Goal: Task Accomplishment & Management: Manage account settings

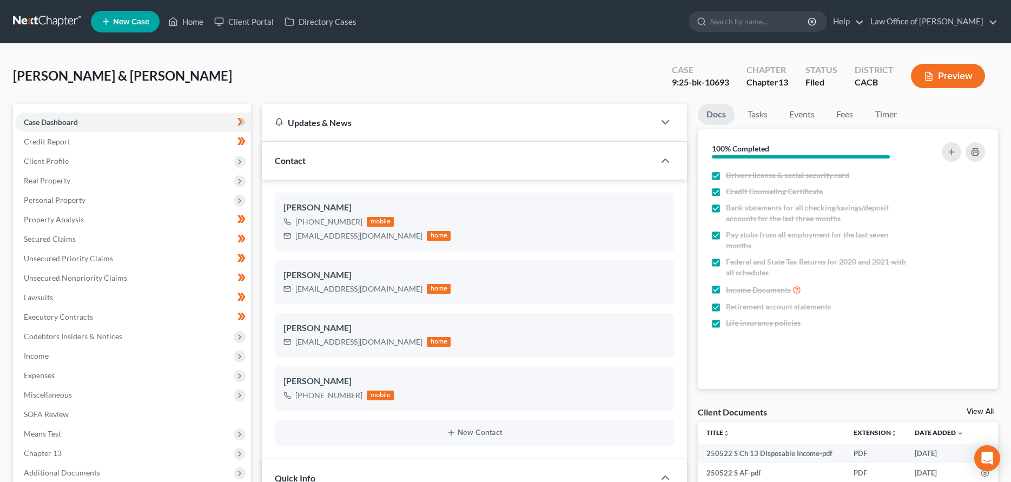
select select "2"
click at [174, 18] on icon at bounding box center [174, 22] width 8 height 8
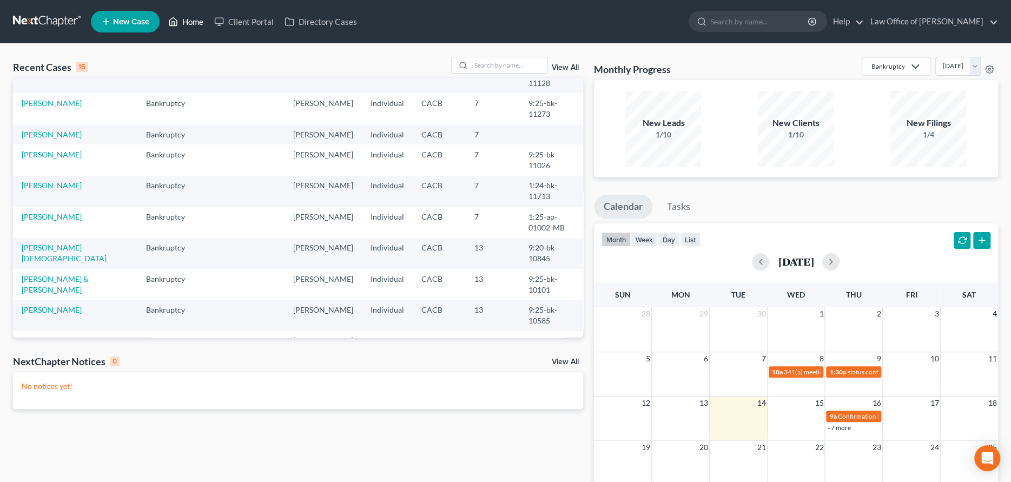
scroll to position [162, 0]
click at [64, 221] on link "[PERSON_NAME]" at bounding box center [52, 216] width 60 height 9
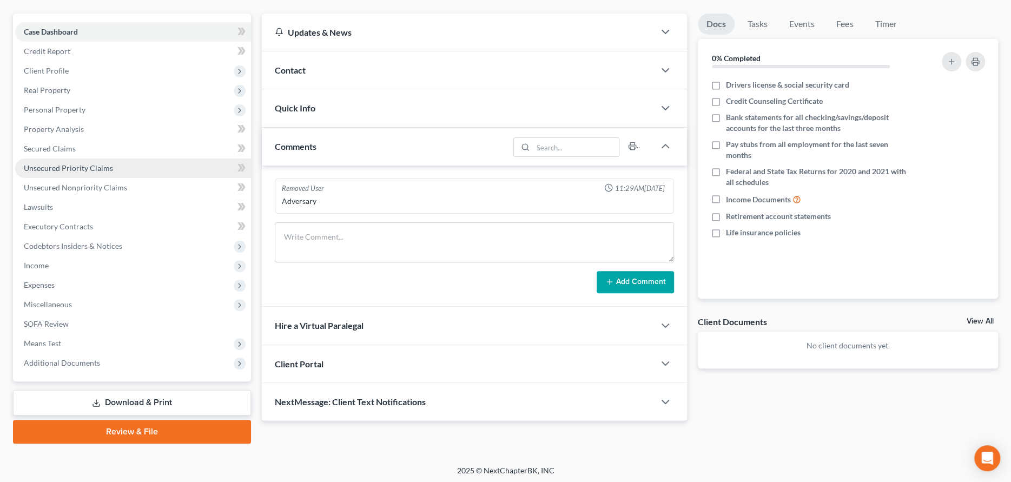
scroll to position [92, 0]
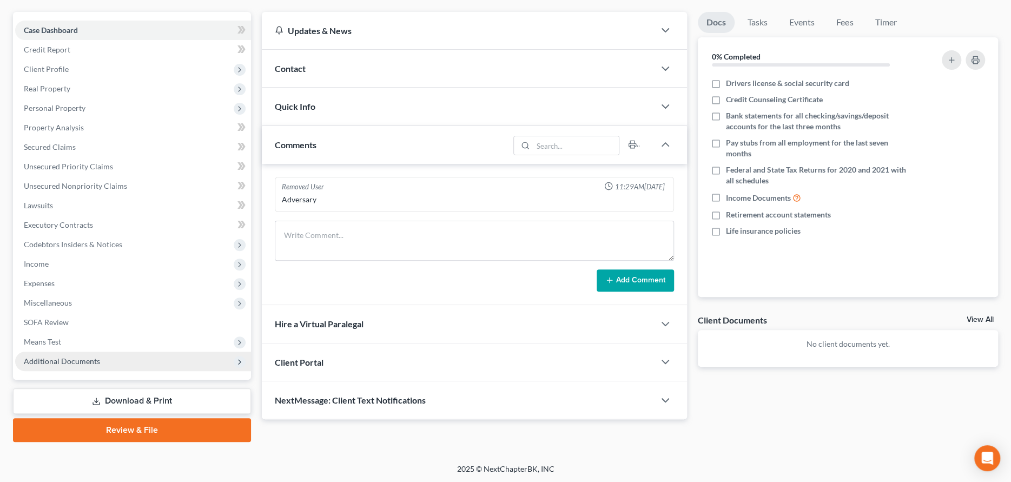
click at [68, 359] on span "Additional Documents" at bounding box center [62, 361] width 76 height 9
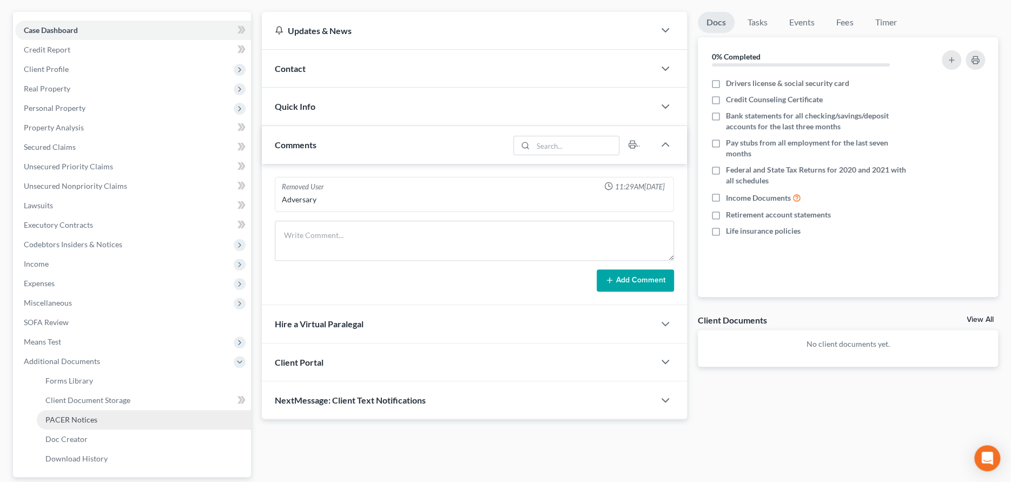
click at [70, 417] on span "PACER Notices" at bounding box center [71, 419] width 52 height 9
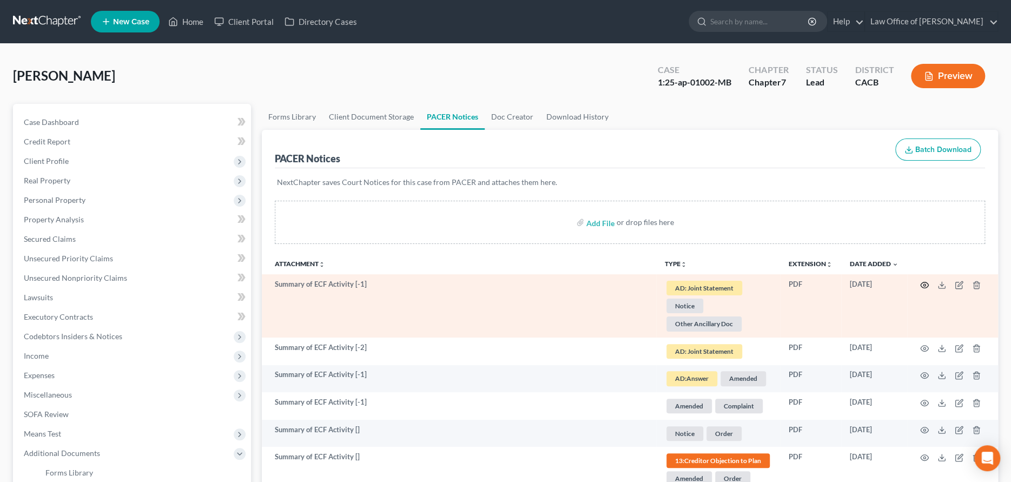
click at [922, 284] on icon "button" at bounding box center [924, 285] width 9 height 9
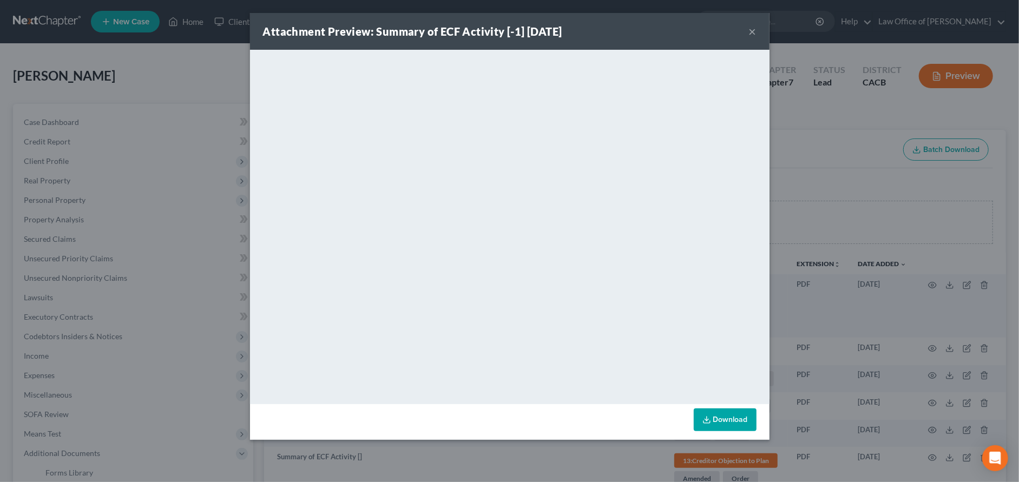
click at [754, 30] on button "×" at bounding box center [753, 31] width 8 height 13
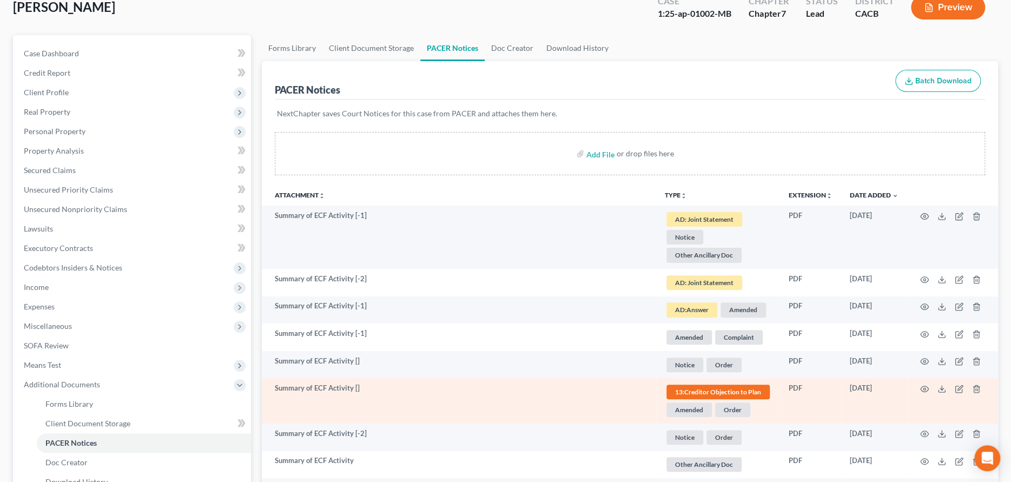
scroll to position [54, 0]
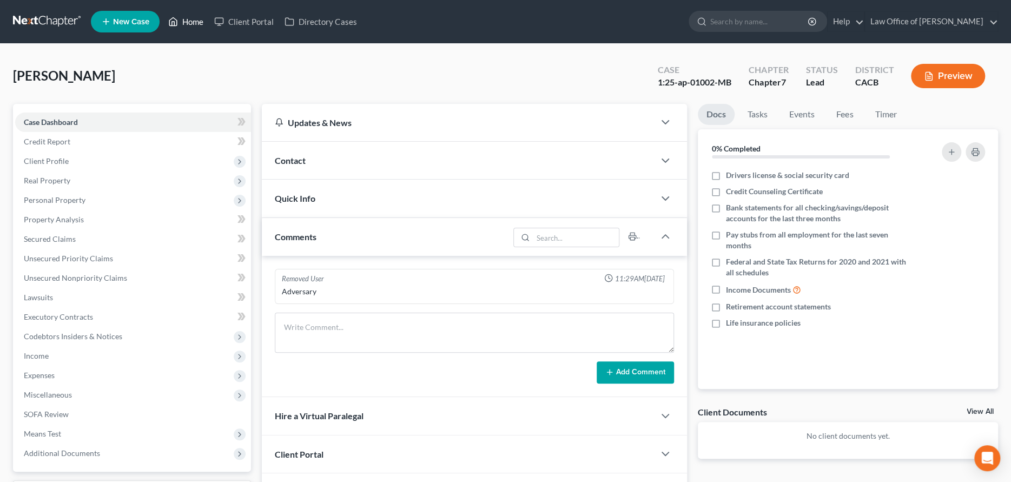
click at [191, 18] on link "Home" at bounding box center [186, 21] width 46 height 19
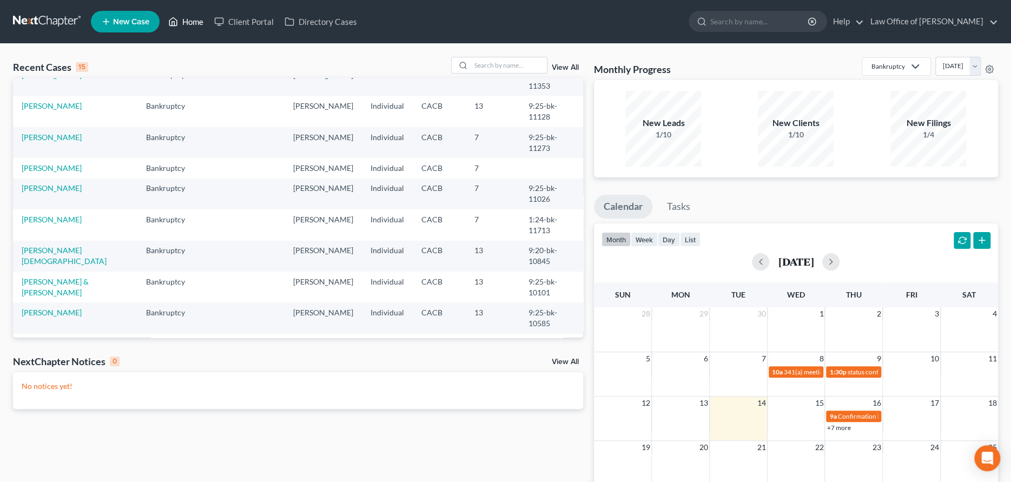
scroll to position [162, 0]
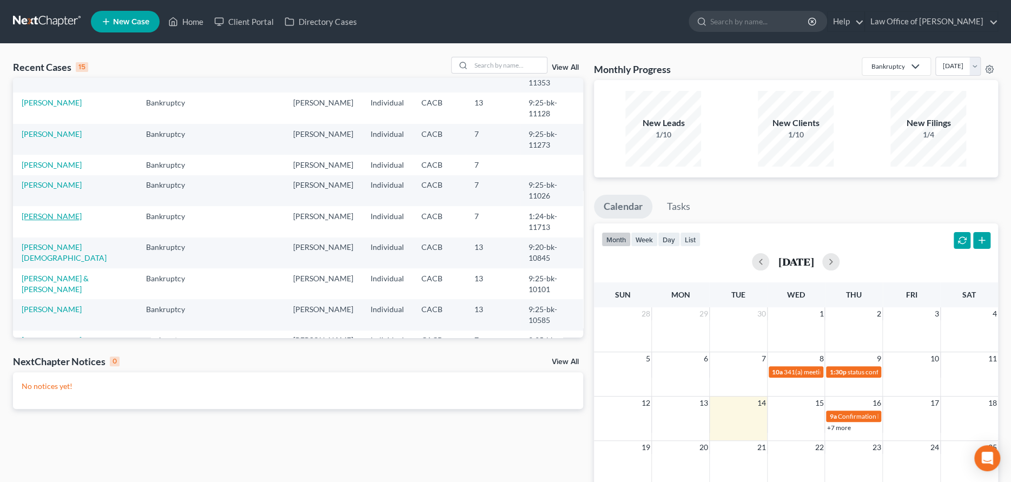
click at [58, 221] on link "[PERSON_NAME]" at bounding box center [52, 216] width 60 height 9
select select "1"
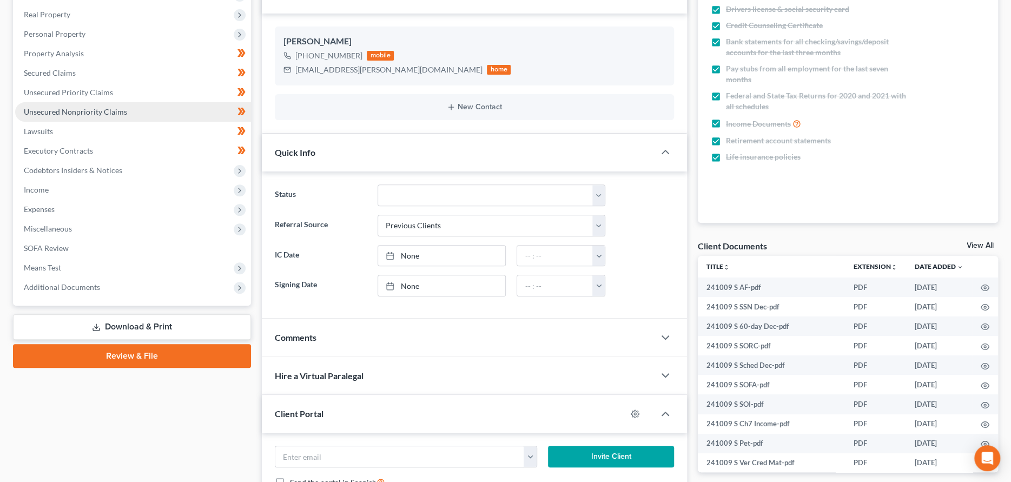
scroll to position [216, 0]
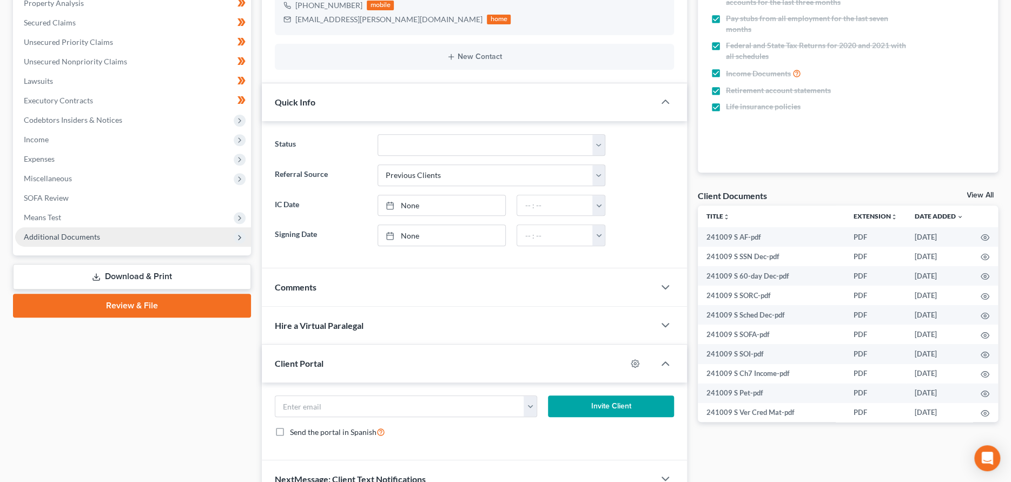
click at [81, 236] on span "Additional Documents" at bounding box center [62, 236] width 76 height 9
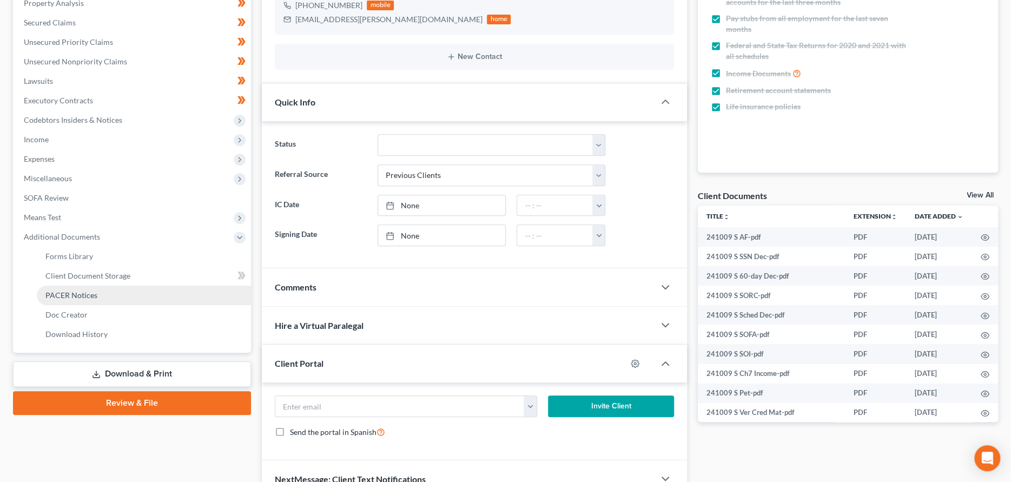
click at [76, 294] on span "PACER Notices" at bounding box center [71, 295] width 52 height 9
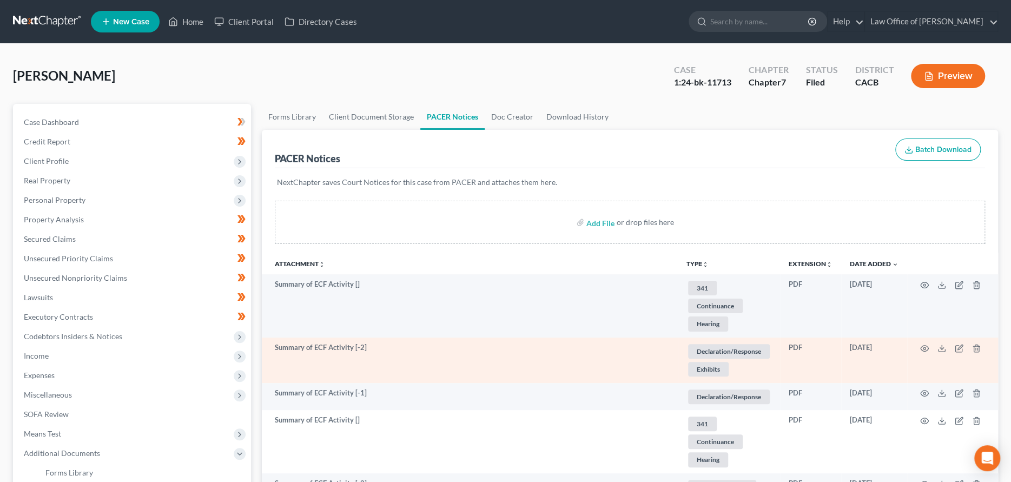
scroll to position [162, 0]
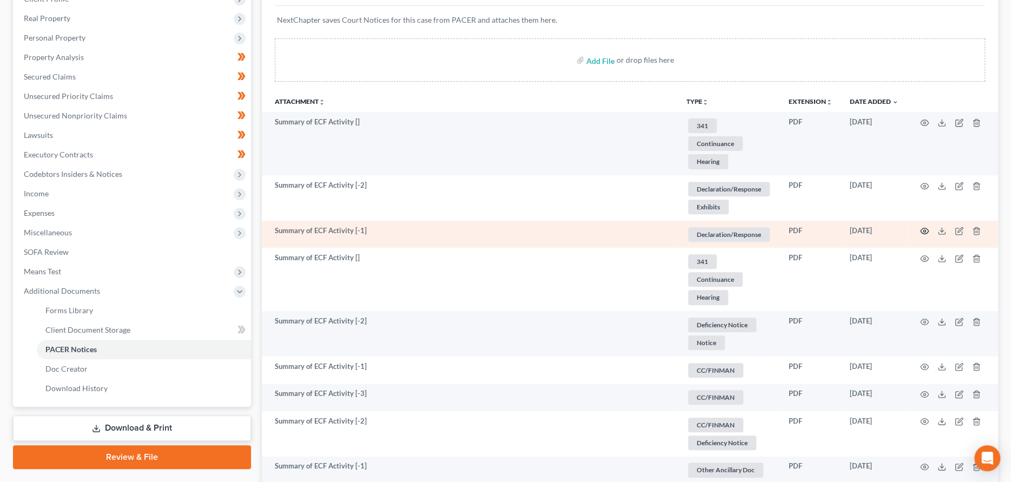
click at [925, 232] on icon "button" at bounding box center [924, 231] width 9 height 9
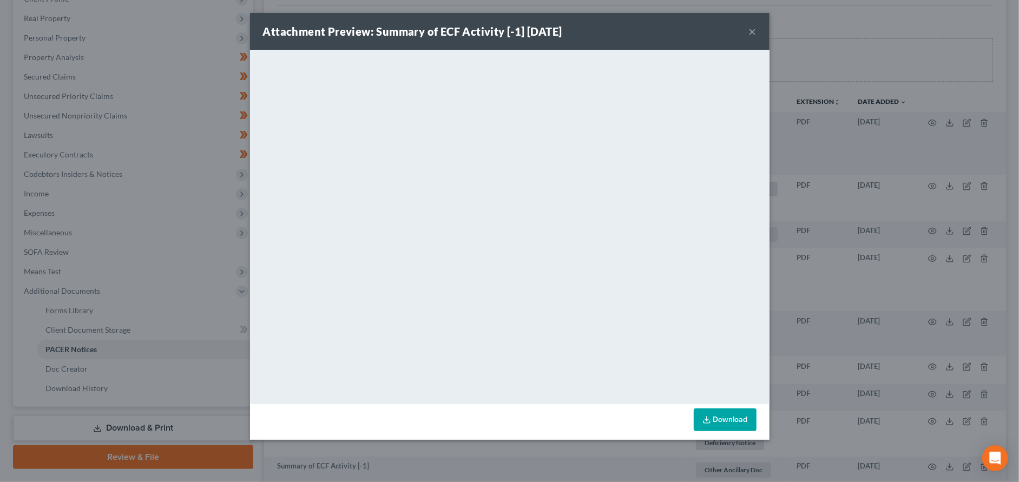
click at [749, 31] on button "×" at bounding box center [753, 31] width 8 height 13
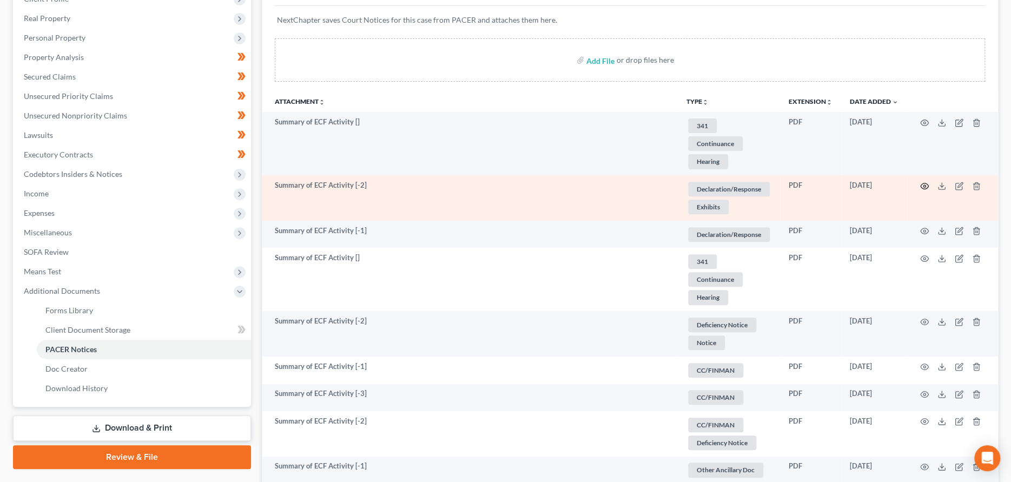
click at [925, 183] on icon "button" at bounding box center [924, 186] width 9 height 9
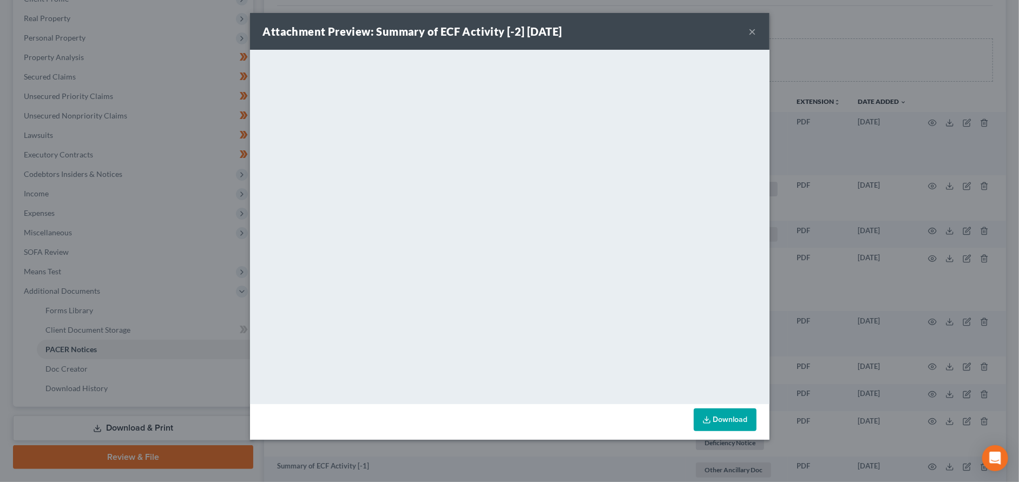
click at [751, 30] on button "×" at bounding box center [753, 31] width 8 height 13
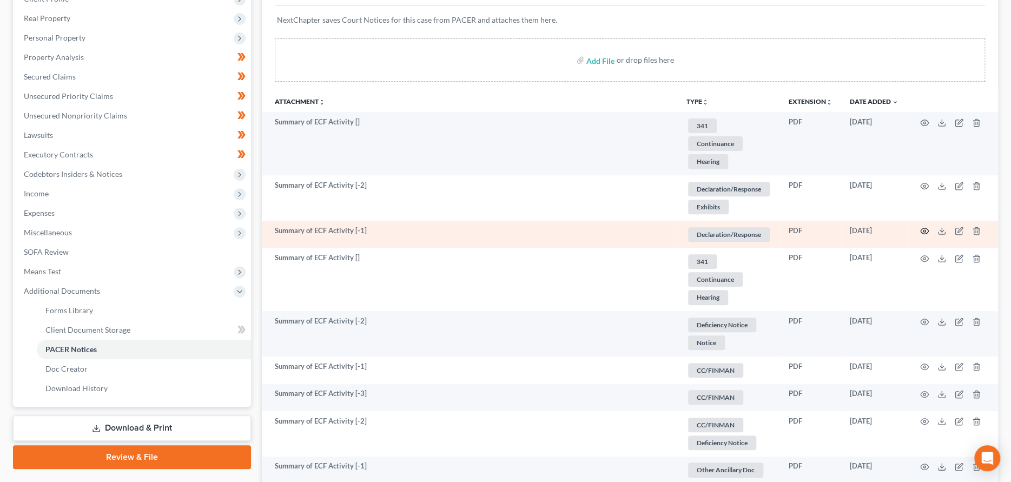
click at [922, 229] on icon "button" at bounding box center [924, 231] width 9 height 9
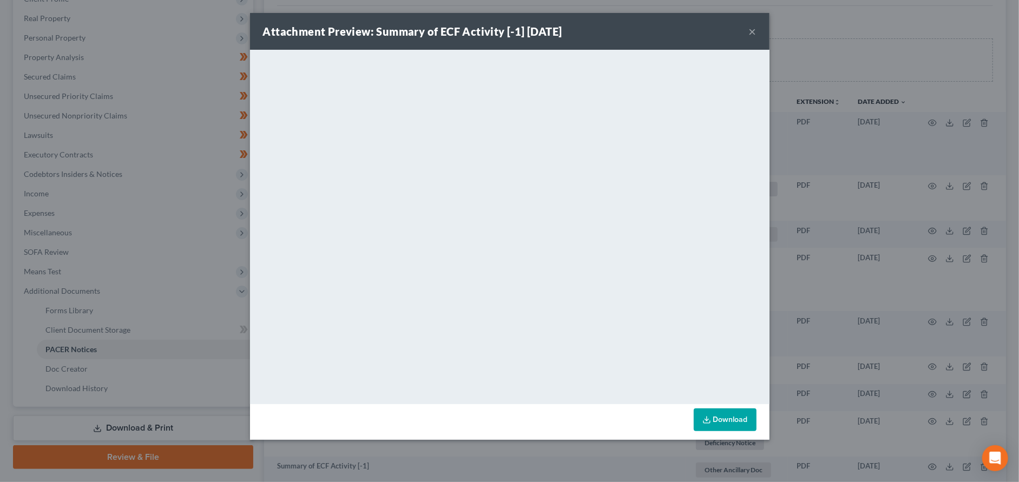
click at [751, 28] on button "×" at bounding box center [753, 31] width 8 height 13
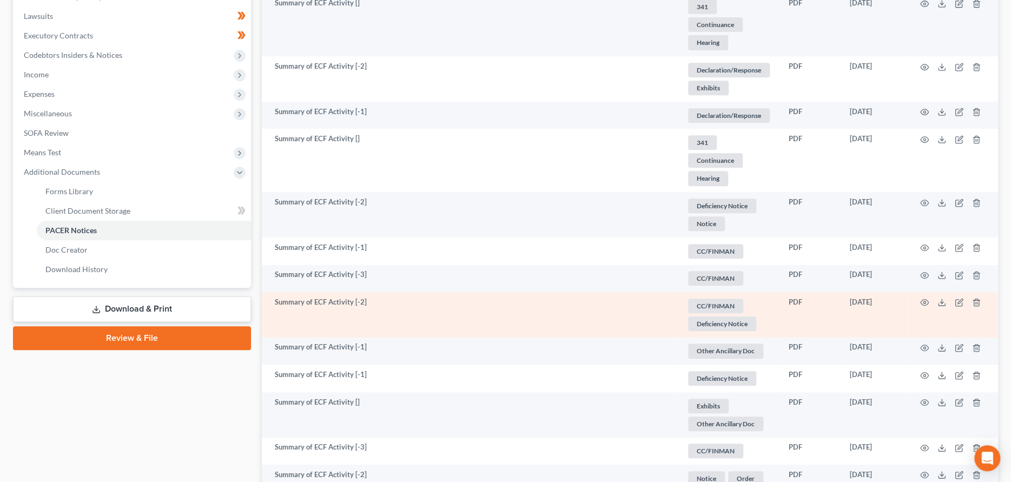
scroll to position [271, 0]
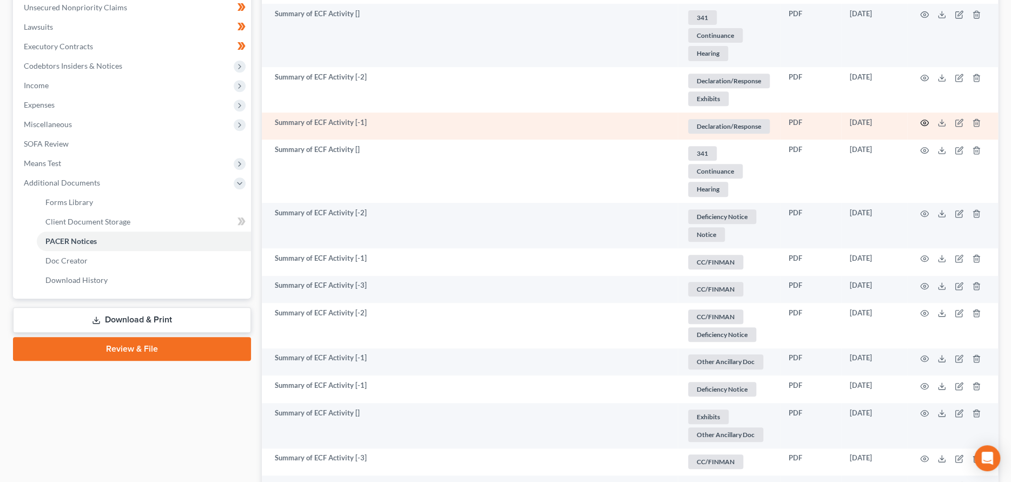
click at [926, 123] on icon "button" at bounding box center [924, 123] width 9 height 9
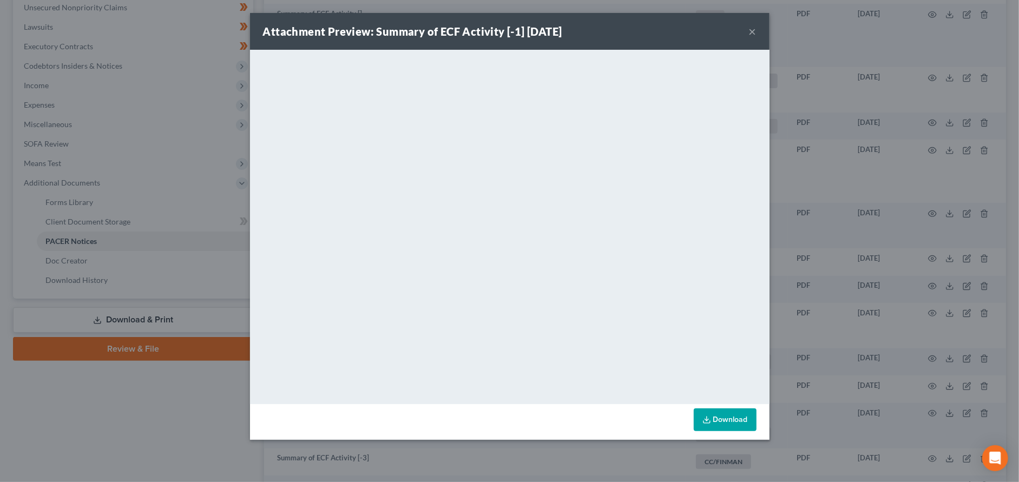
click at [750, 32] on button "×" at bounding box center [753, 31] width 8 height 13
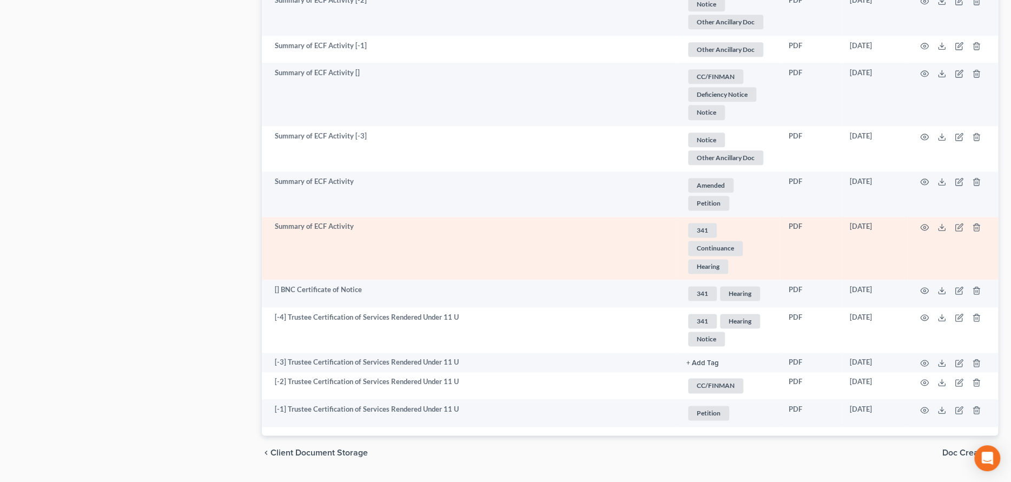
scroll to position [812, 0]
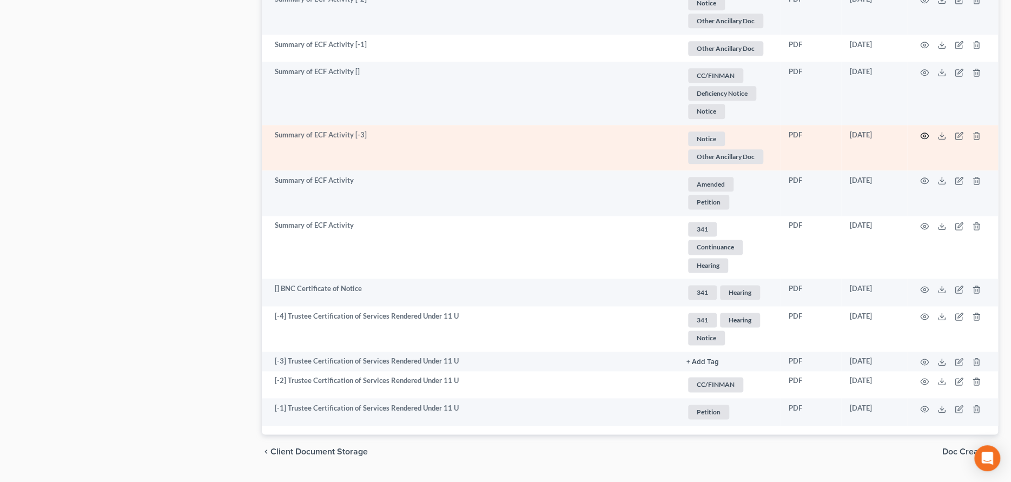
click at [924, 135] on circle "button" at bounding box center [925, 136] width 2 height 2
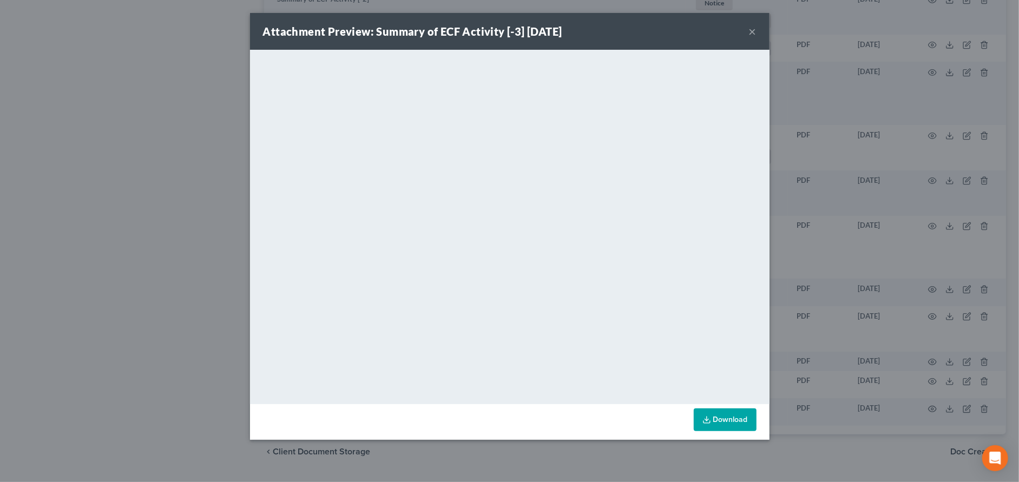
click at [752, 30] on button "×" at bounding box center [753, 31] width 8 height 13
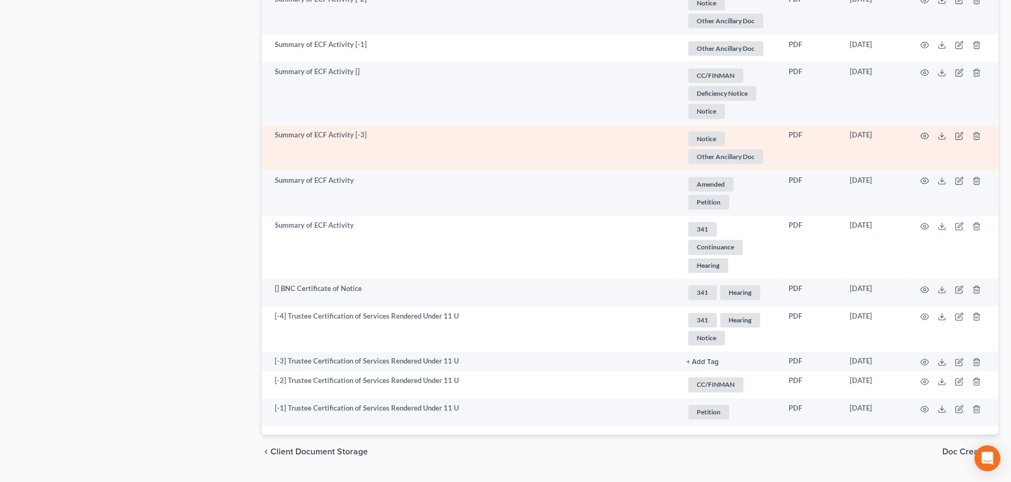
click at [732, 142] on link "Notice Other Ancillary Doc + Add Tag" at bounding box center [729, 148] width 85 height 36
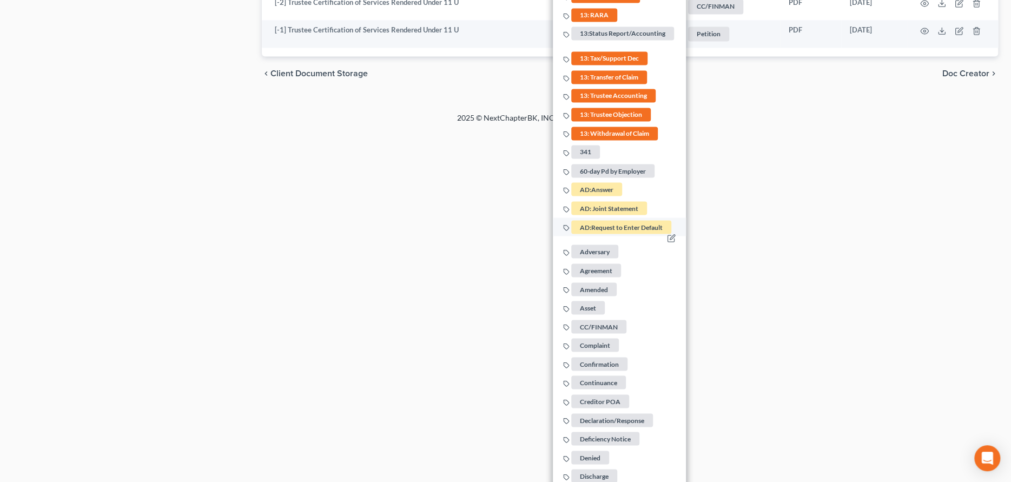
scroll to position [1191, 0]
click at [607, 413] on span "Declaration/Response" at bounding box center [612, 420] width 82 height 14
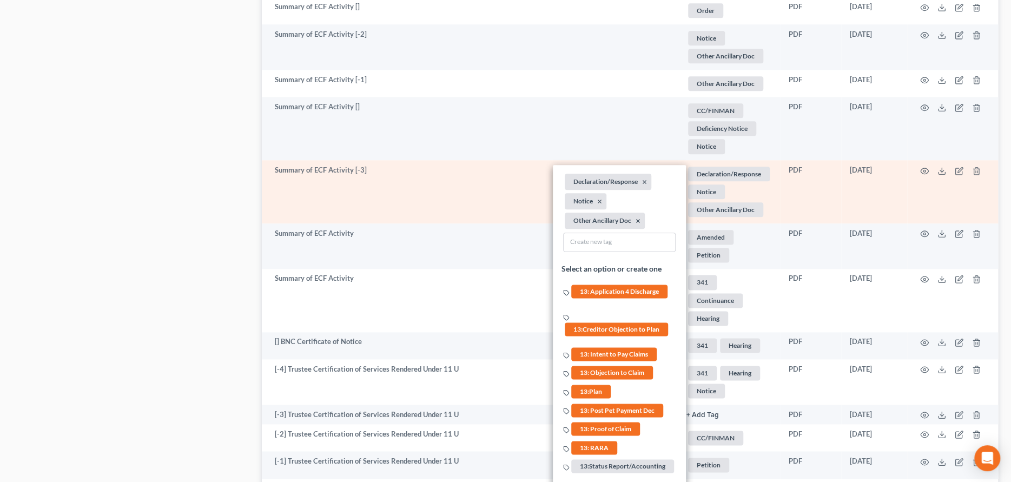
scroll to position [758, 0]
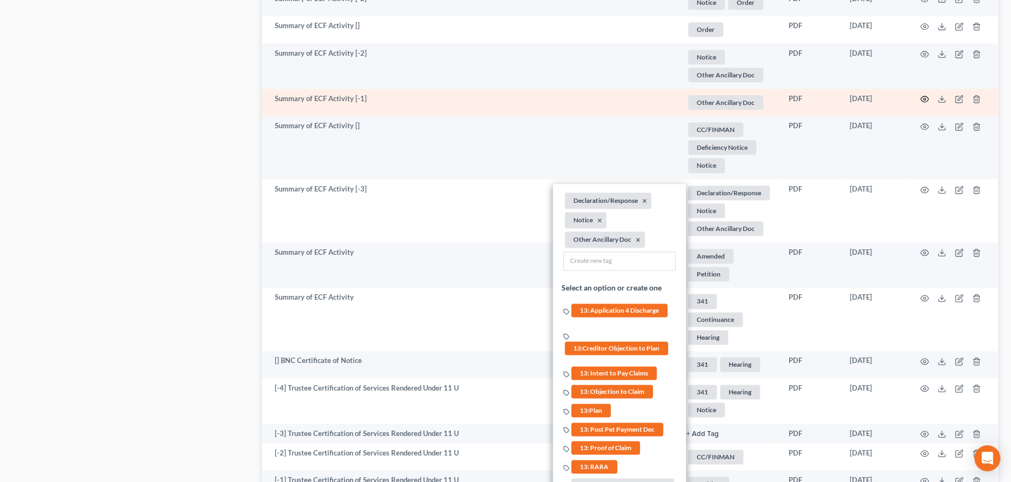
click at [926, 98] on icon "button" at bounding box center [924, 99] width 9 height 9
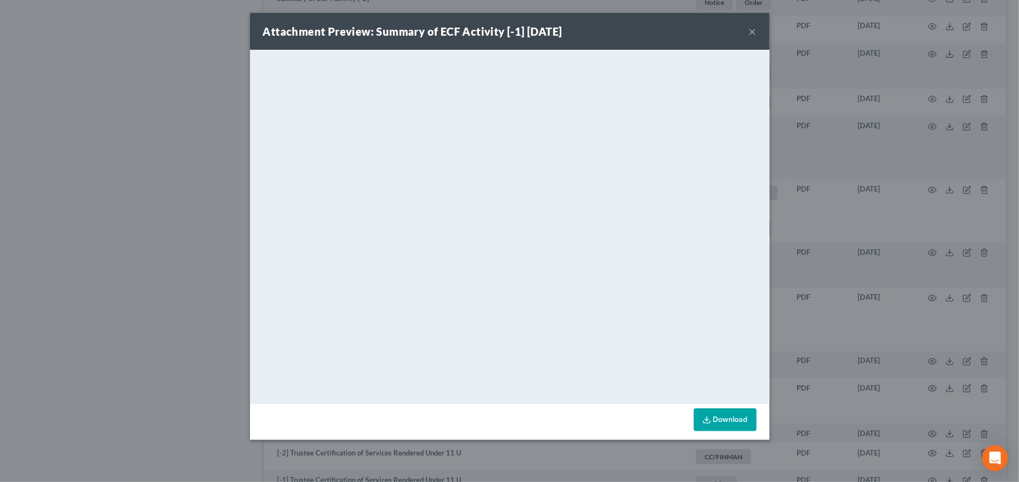
click at [751, 31] on button "×" at bounding box center [753, 31] width 8 height 13
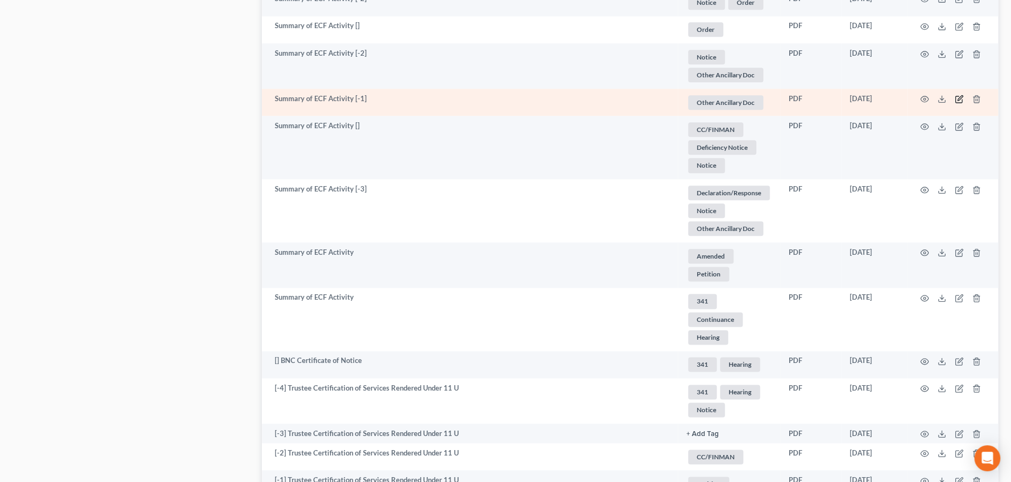
click at [961, 99] on icon "button" at bounding box center [959, 99] width 9 height 9
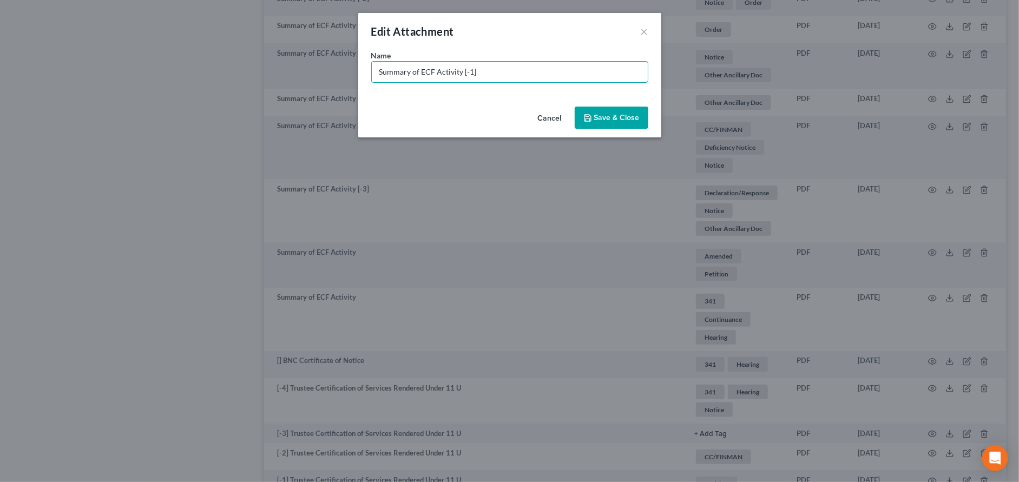
drag, startPoint x: 498, startPoint y: 73, endPoint x: 337, endPoint y: 76, distance: 160.8
click at [337, 76] on div "Edit Attachment × Name * Summary of ECF Activity [-1] Cancel Save & Close" at bounding box center [509, 241] width 1019 height 482
type input "Stipulation to Extend Trustee's Deadline"
click at [586, 115] on icon "button" at bounding box center [587, 118] width 9 height 9
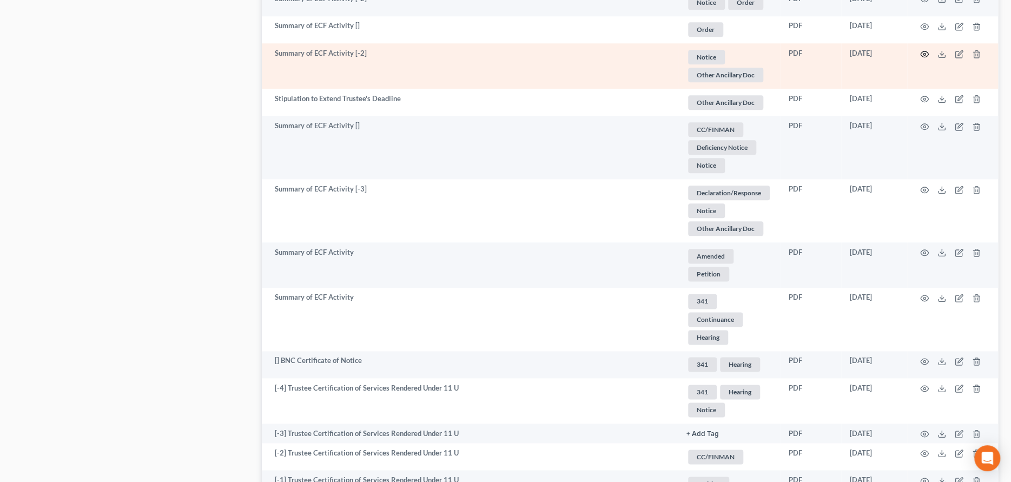
click at [924, 53] on circle "button" at bounding box center [925, 54] width 2 height 2
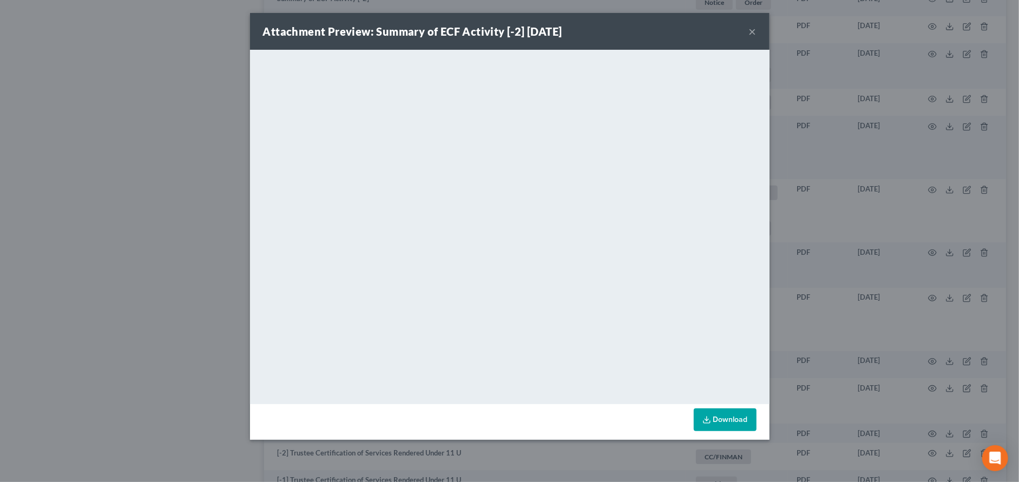
click at [753, 29] on button "×" at bounding box center [753, 31] width 8 height 13
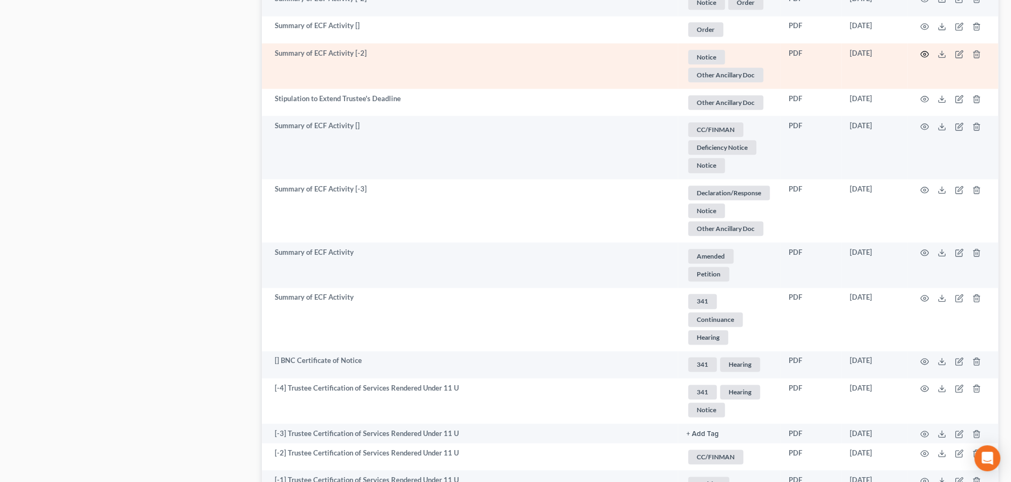
click at [929, 54] on icon "button" at bounding box center [924, 54] width 9 height 9
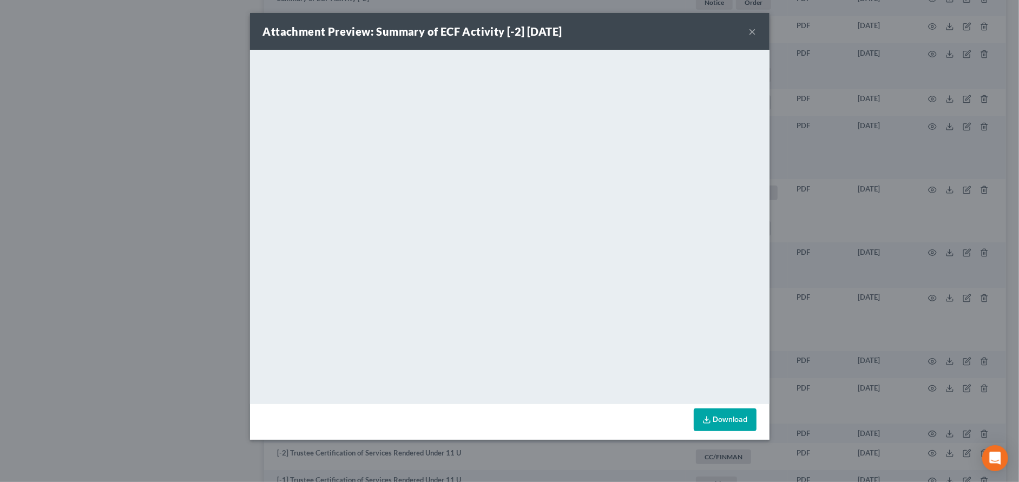
click at [747, 29] on div "Attachment Preview: Summary of ECF Activity [-2] [DATE] ×" at bounding box center [509, 31] width 519 height 37
click at [752, 28] on button "×" at bounding box center [753, 31] width 8 height 13
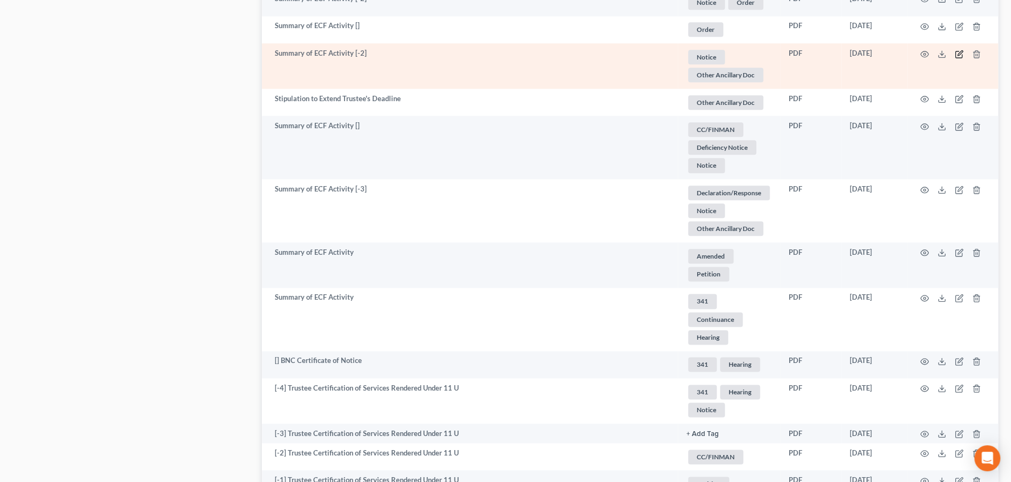
click at [961, 54] on icon "button" at bounding box center [959, 54] width 9 height 9
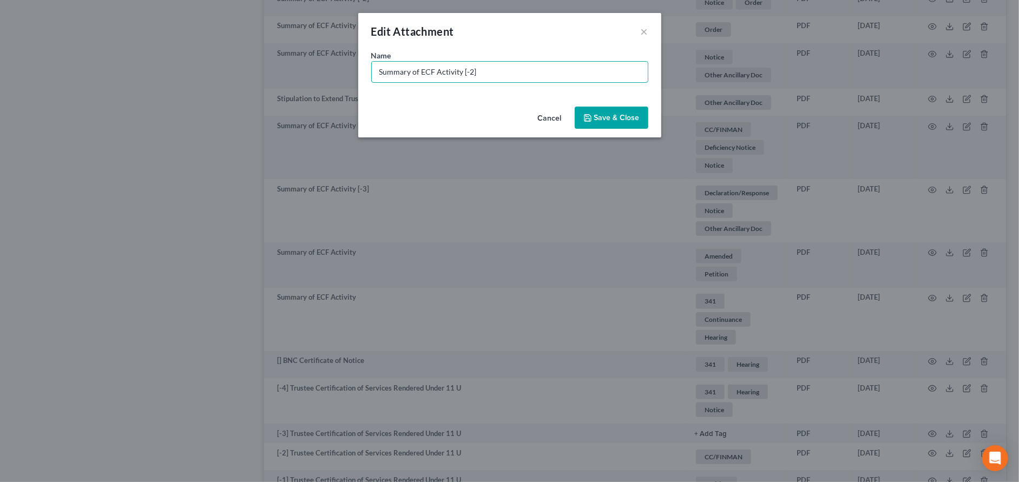
drag, startPoint x: 503, startPoint y: 77, endPoint x: 341, endPoint y: 79, distance: 162.4
click at [341, 79] on div "Edit Attachment × Name * Summary of ECF Activity [-2] Cancel Save & Close" at bounding box center [509, 241] width 1019 height 482
type input "Stipulation Lodged"
click at [594, 110] on button "Save & Close" at bounding box center [612, 118] width 74 height 23
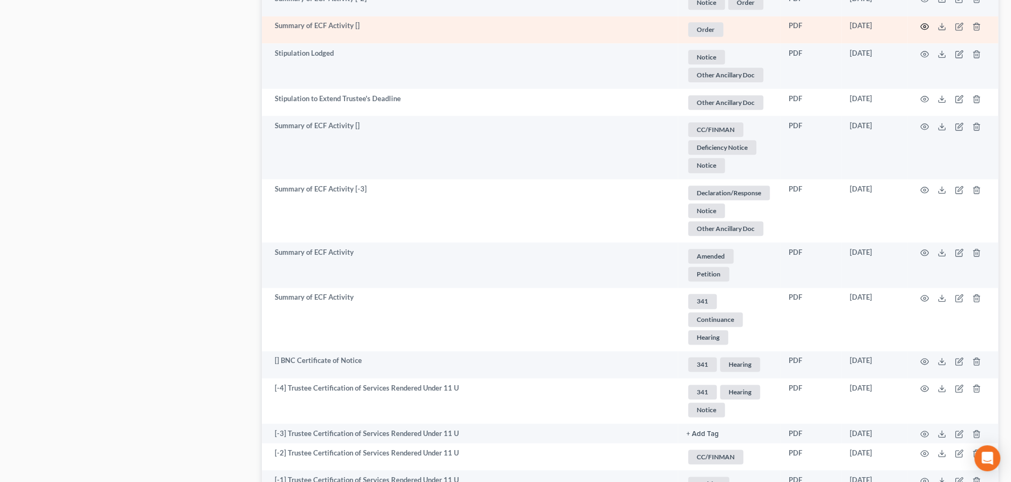
click at [926, 24] on icon "button" at bounding box center [924, 26] width 9 height 9
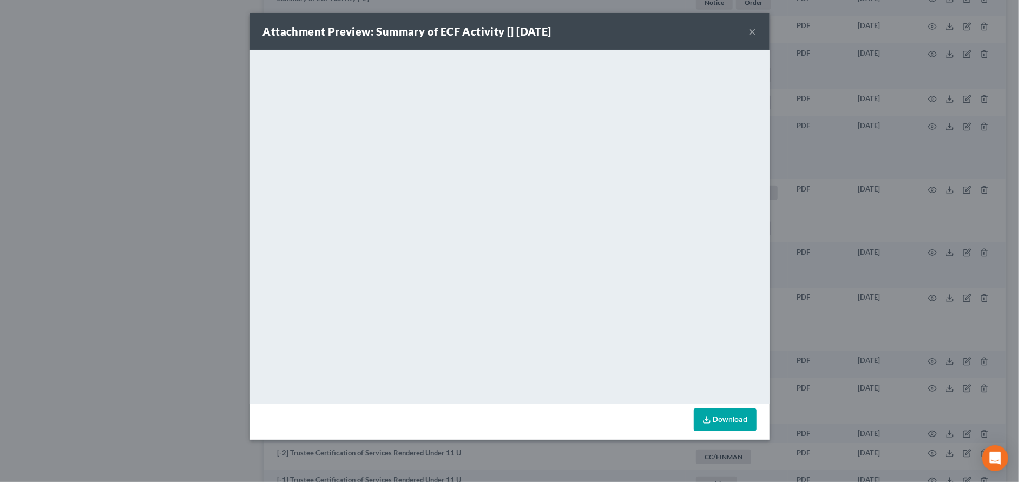
click at [747, 30] on div "Attachment Preview: Summary of ECF Activity [] [DATE] ×" at bounding box center [509, 31] width 519 height 37
click at [751, 28] on button "×" at bounding box center [753, 31] width 8 height 13
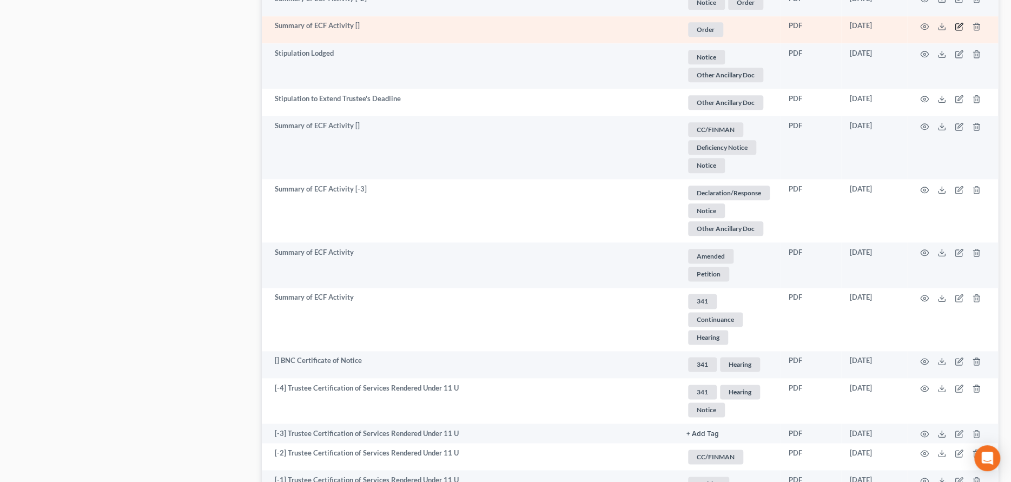
click at [958, 24] on icon "button" at bounding box center [960, 25] width 5 height 5
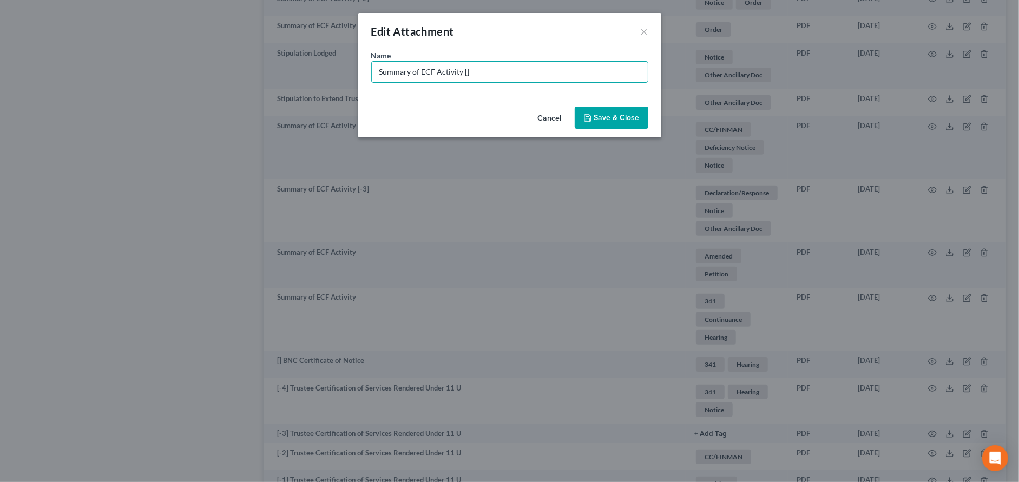
drag, startPoint x: 511, startPoint y: 71, endPoint x: 336, endPoint y: 79, distance: 175.5
click at [336, 79] on div "Edit Attachment × Name * Summary of ECF Activity [] Cancel Save & Close" at bounding box center [509, 241] width 1019 height 482
type input "Order Approving Stipulation"
click at [614, 117] on span "Save & Close" at bounding box center [616, 117] width 45 height 9
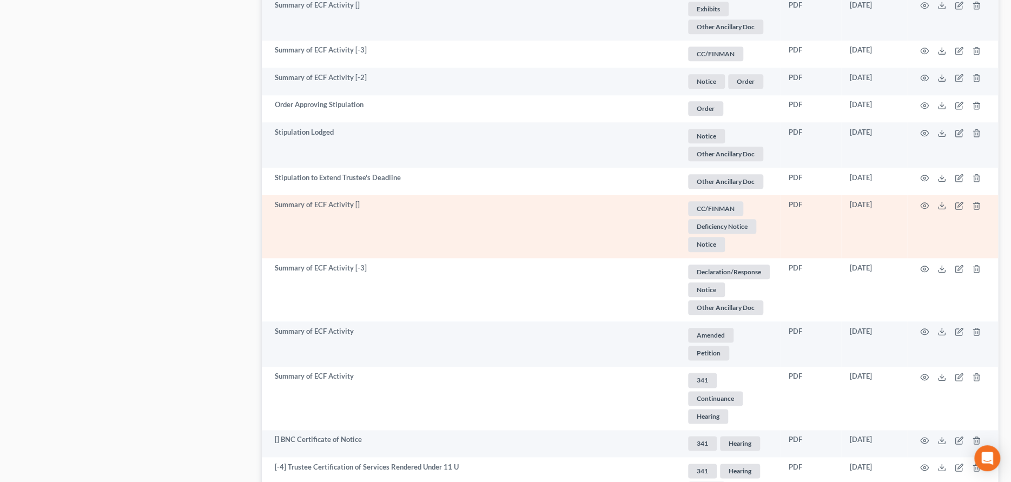
scroll to position [649, 0]
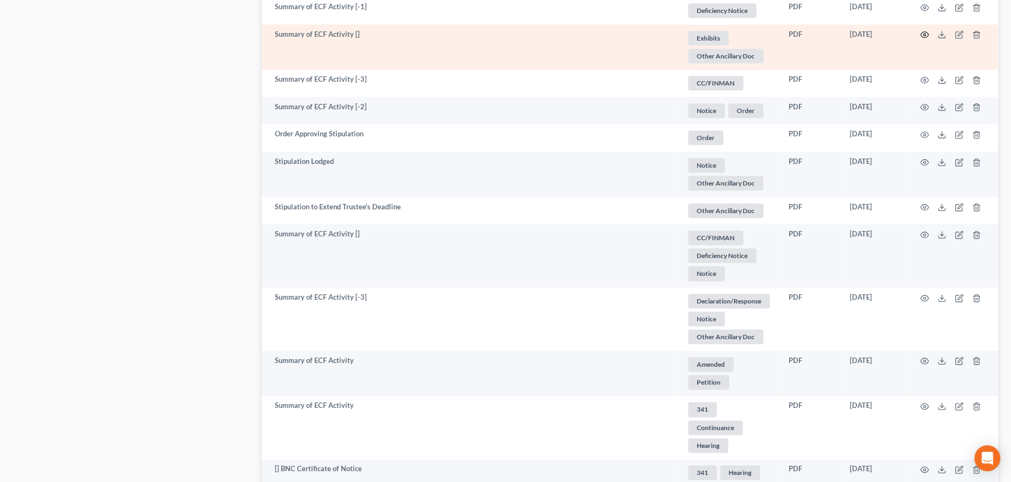
click at [921, 31] on icon "button" at bounding box center [924, 34] width 9 height 9
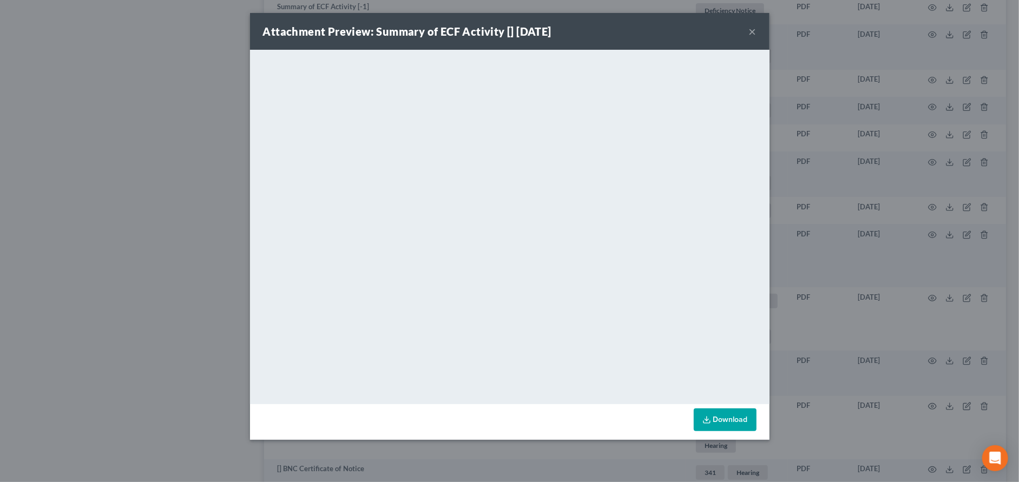
click at [751, 32] on button "×" at bounding box center [753, 31] width 8 height 13
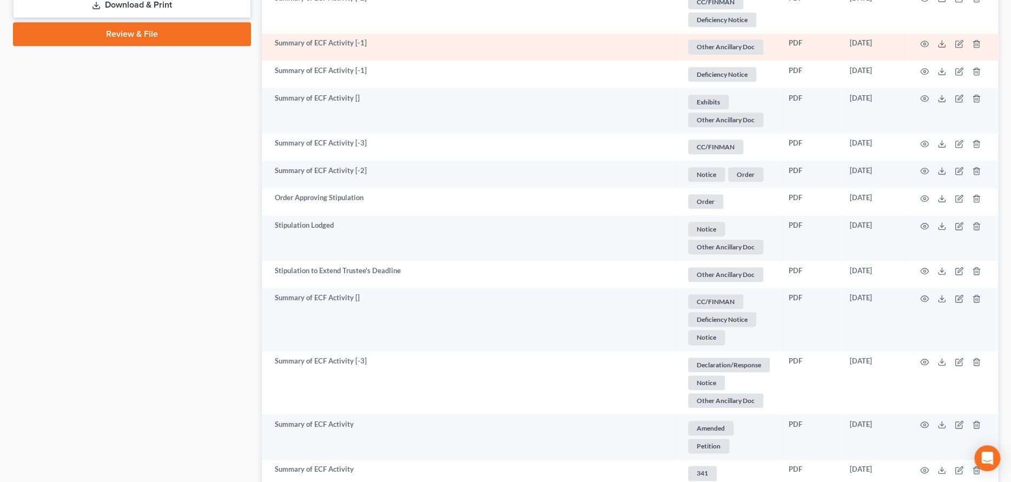
scroll to position [640, 0]
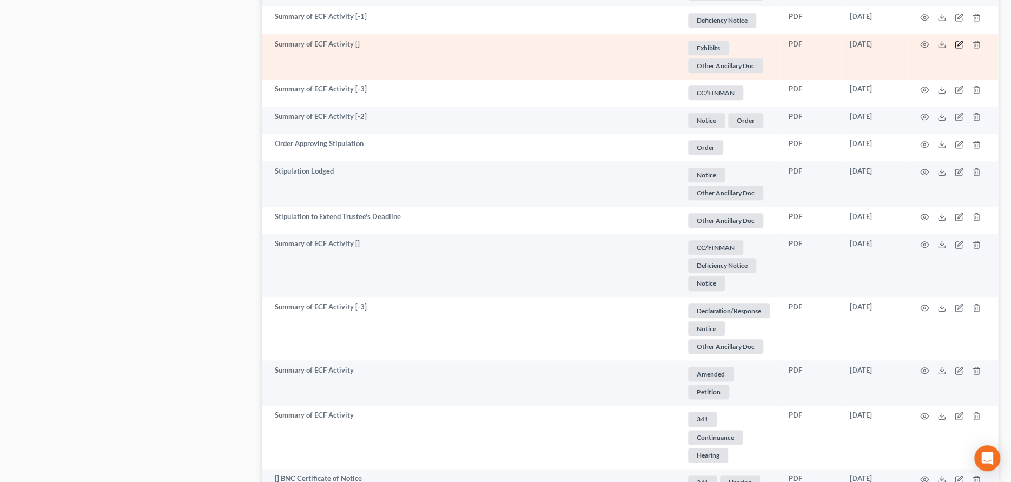
click at [958, 43] on icon "button" at bounding box center [960, 43] width 5 height 5
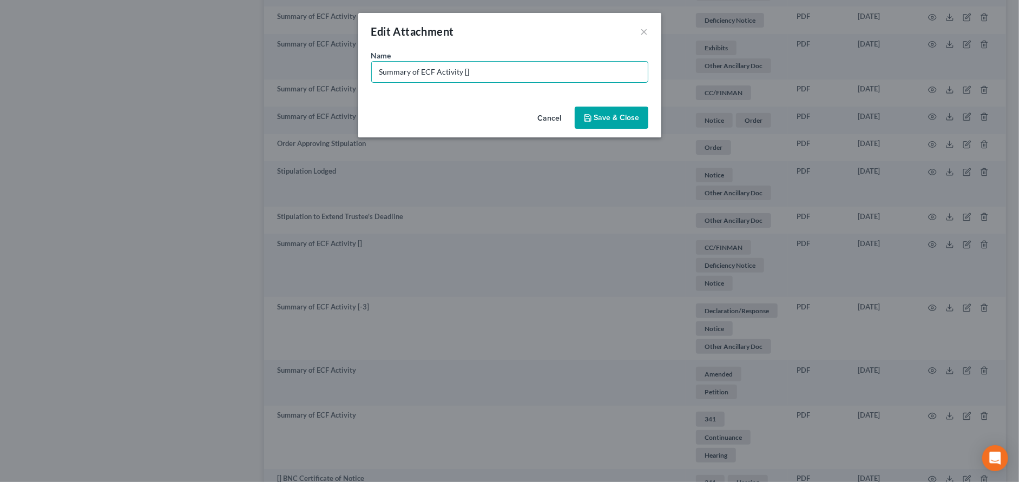
drag, startPoint x: 522, startPoint y: 75, endPoint x: 321, endPoint y: 73, distance: 200.8
click at [320, 74] on div "Edit Attachment × Name * Summary of ECF Activity [] Cancel Save & Close" at bounding box center [509, 241] width 1019 height 482
type input "Docket 21 Declaration of [PERSON_NAME]"
click at [599, 117] on span "Save & Close" at bounding box center [616, 117] width 45 height 9
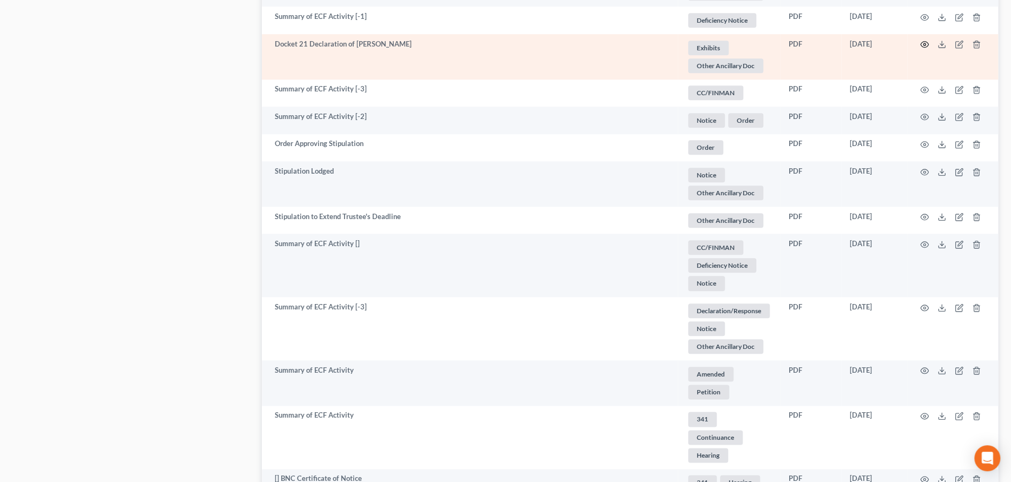
click at [928, 43] on icon "button" at bounding box center [925, 45] width 8 height 6
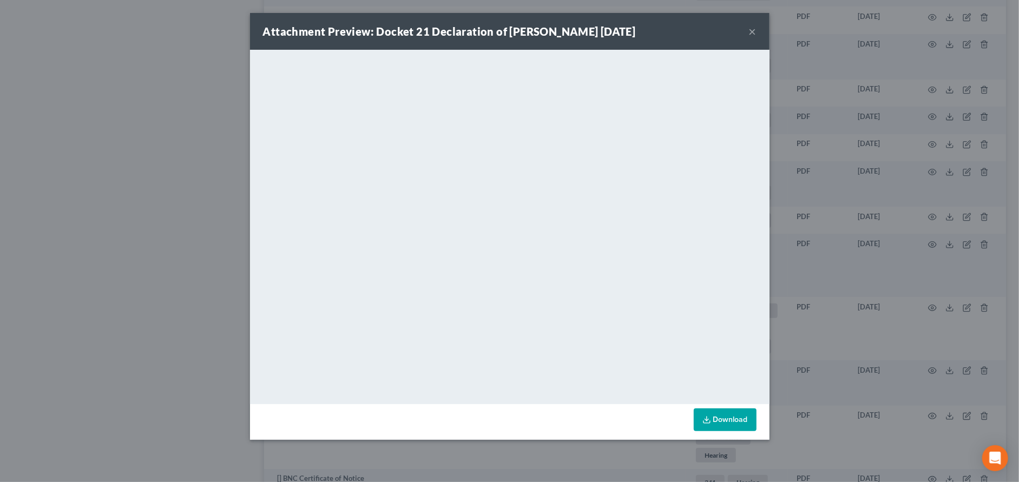
click at [751, 30] on button "×" at bounding box center [753, 31] width 8 height 13
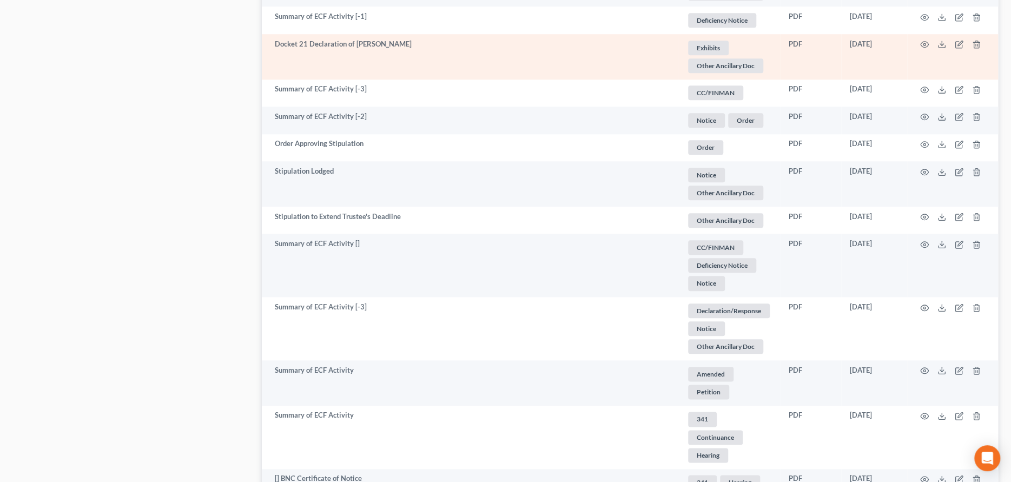
click at [725, 44] on span "Exhibits" at bounding box center [708, 48] width 41 height 15
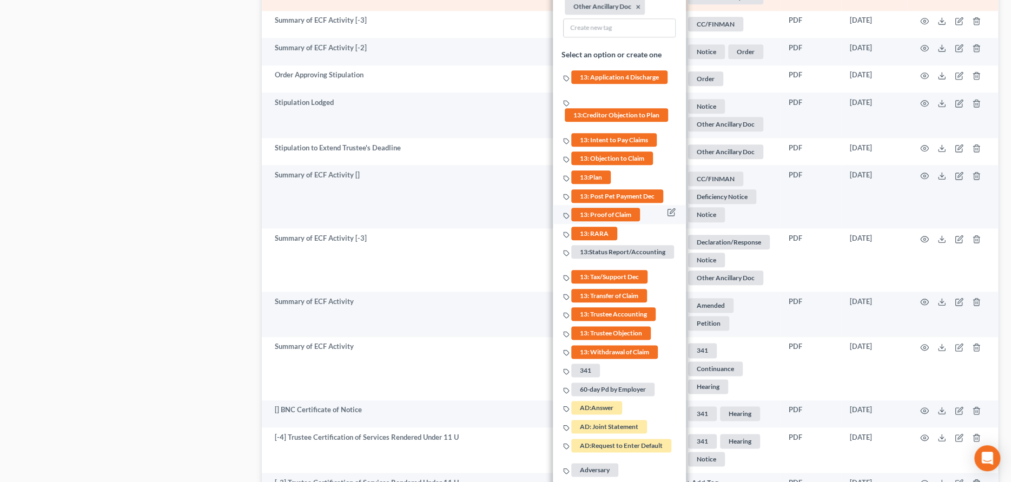
scroll to position [856, 0]
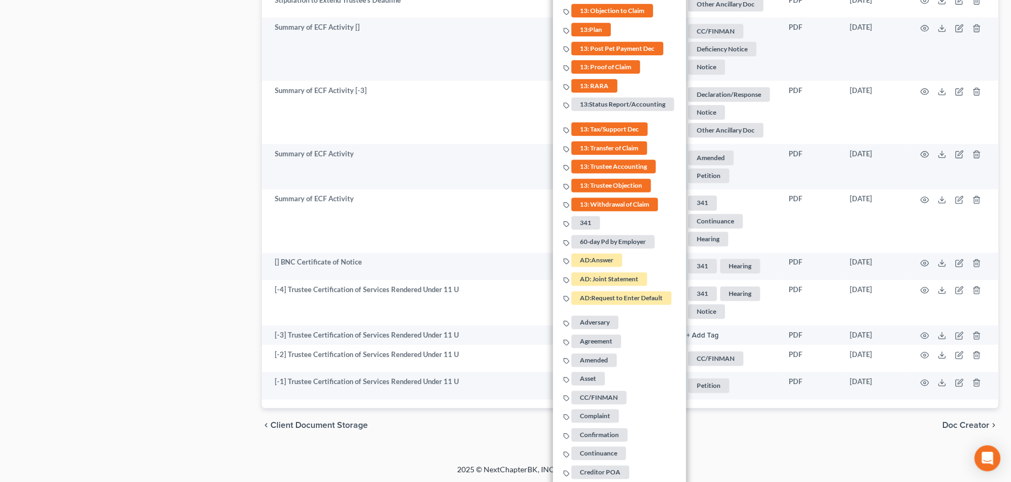
click at [609, 482] on span "Declaration/Response" at bounding box center [612, 491] width 82 height 14
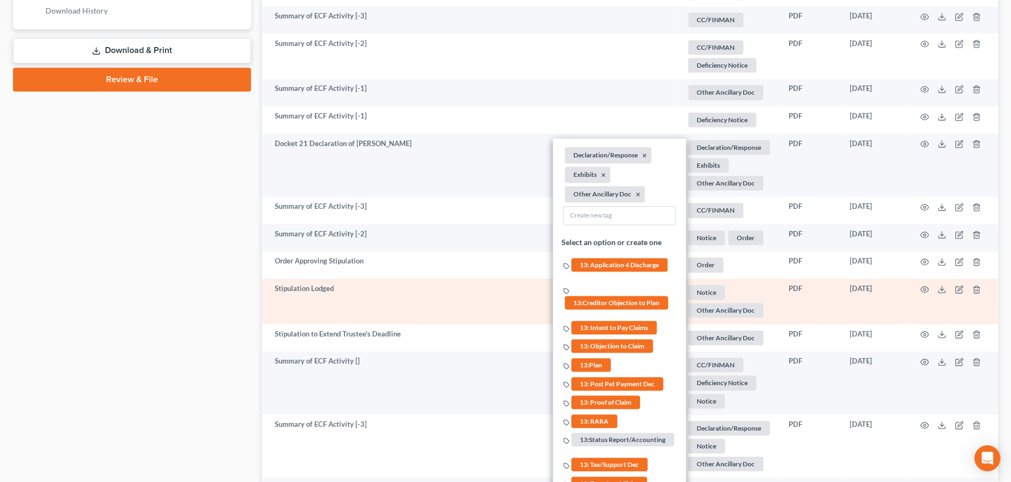
scroll to position [423, 0]
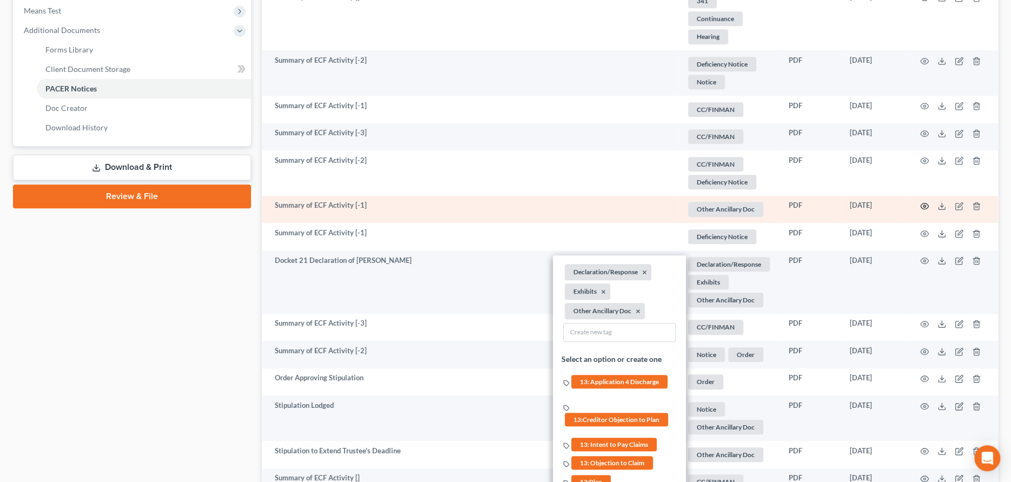
click at [925, 205] on icon "button" at bounding box center [924, 206] width 9 height 9
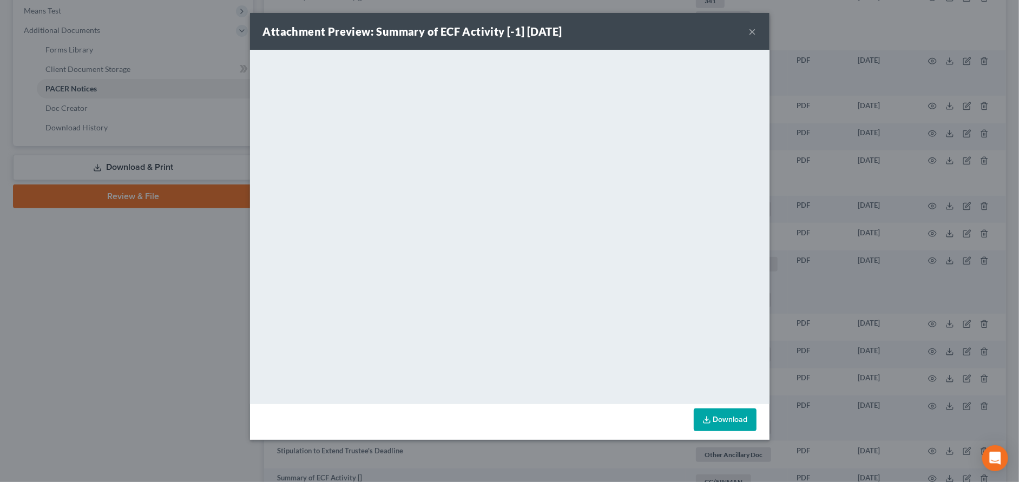
click at [752, 32] on button "×" at bounding box center [753, 31] width 8 height 13
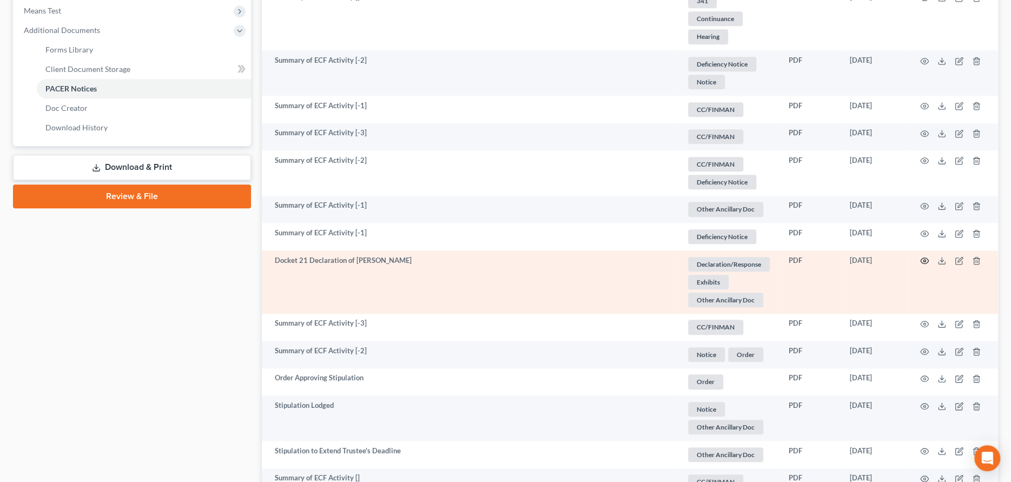
click at [925, 258] on icon "button" at bounding box center [924, 261] width 9 height 9
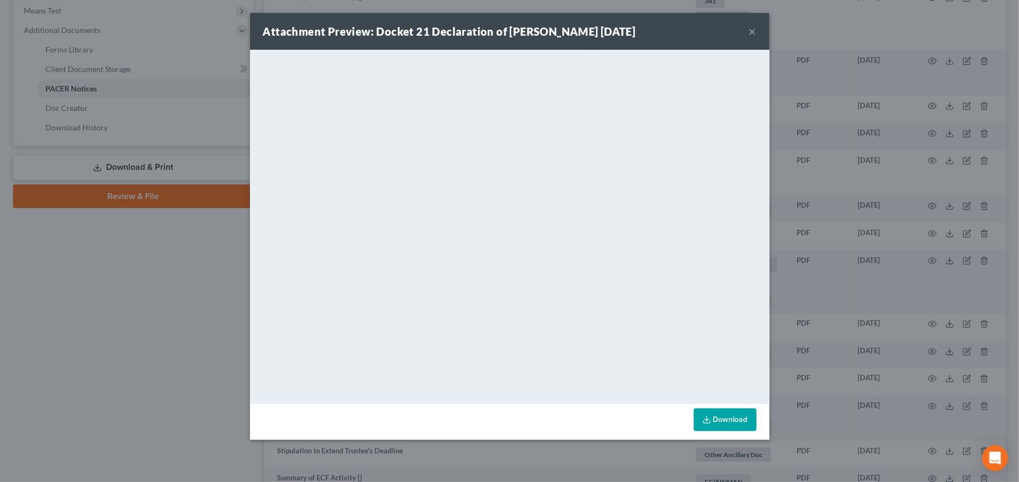
click at [754, 33] on button "×" at bounding box center [753, 31] width 8 height 13
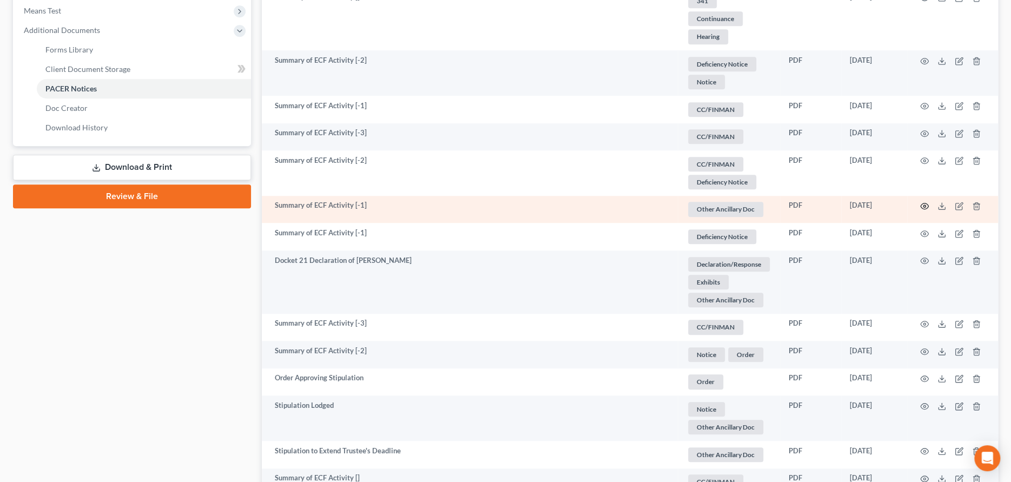
click at [925, 203] on icon "button" at bounding box center [924, 206] width 9 height 9
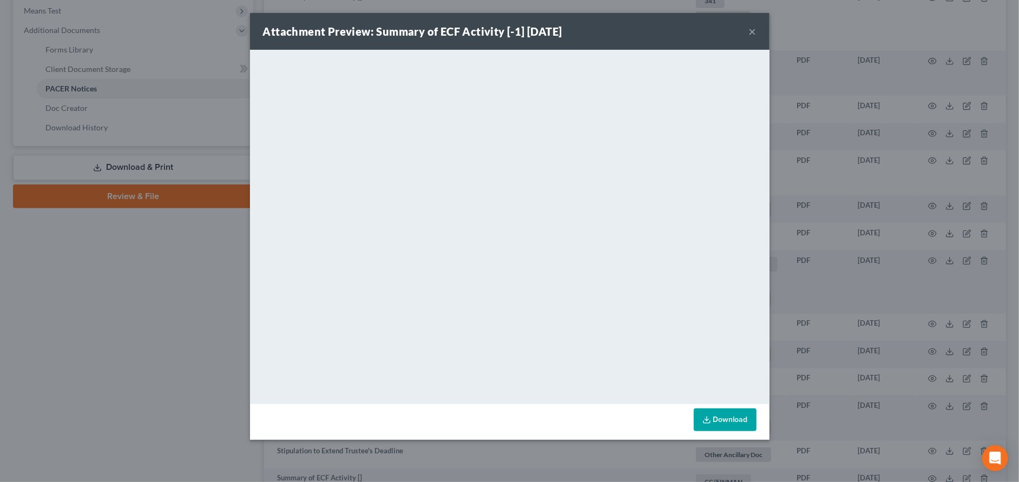
click at [751, 30] on button "×" at bounding box center [753, 31] width 8 height 13
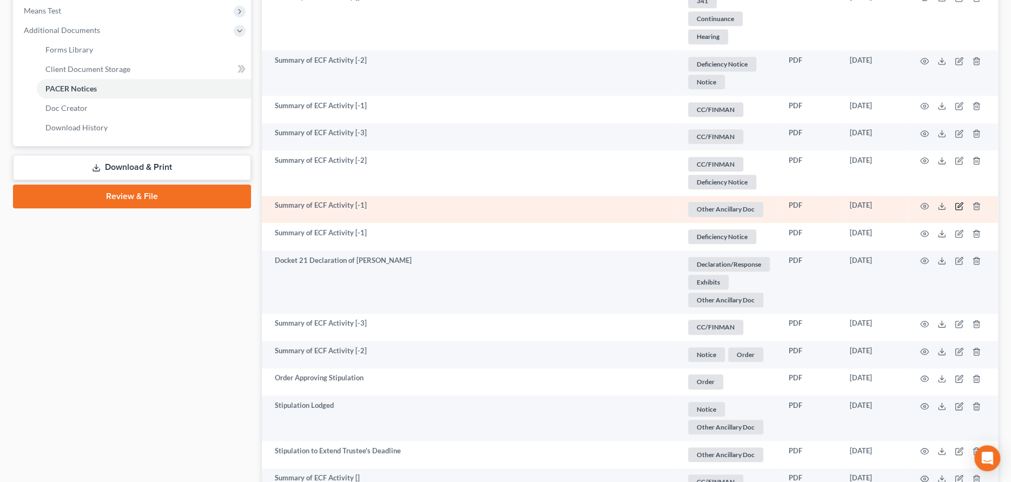
click at [963, 202] on icon "button" at bounding box center [960, 204] width 5 height 5
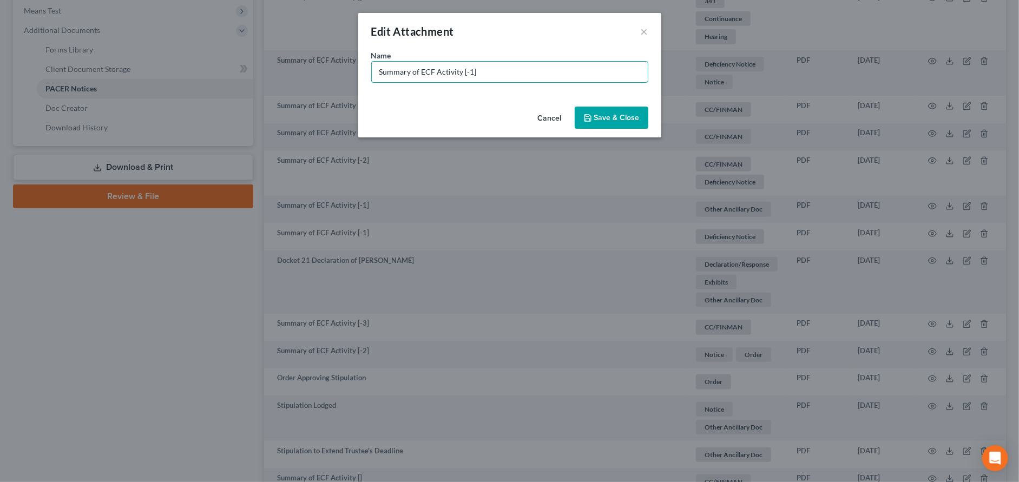
drag, startPoint x: 482, startPoint y: 71, endPoint x: 344, endPoint y: 61, distance: 138.4
click at [344, 61] on div "Edit Attachment × Name * Summary of ECF Activity [-1] Cancel Save & Close" at bounding box center [509, 241] width 1019 height 482
type input "Duplicate Docket 21"
click at [606, 122] on span "Save & Close" at bounding box center [616, 117] width 45 height 9
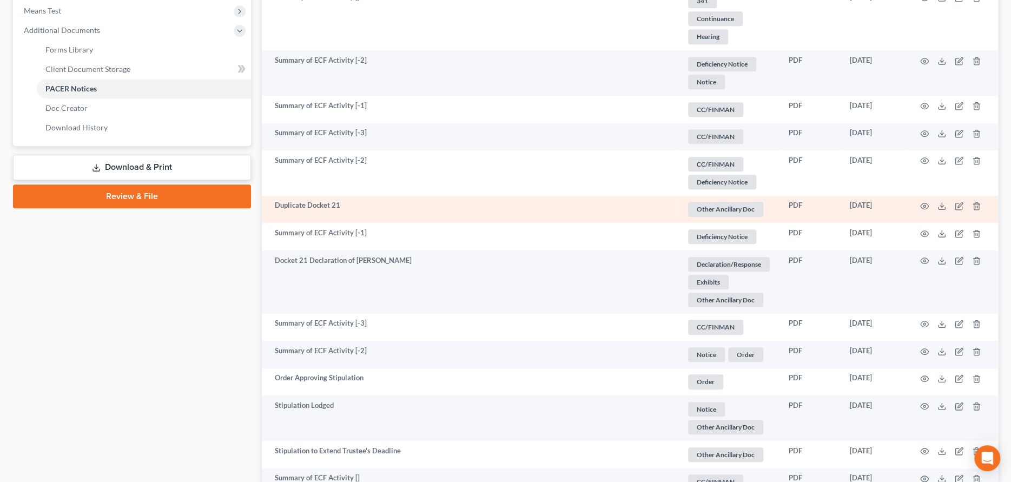
click at [736, 207] on span "Other Ancillary Doc" at bounding box center [725, 209] width 75 height 15
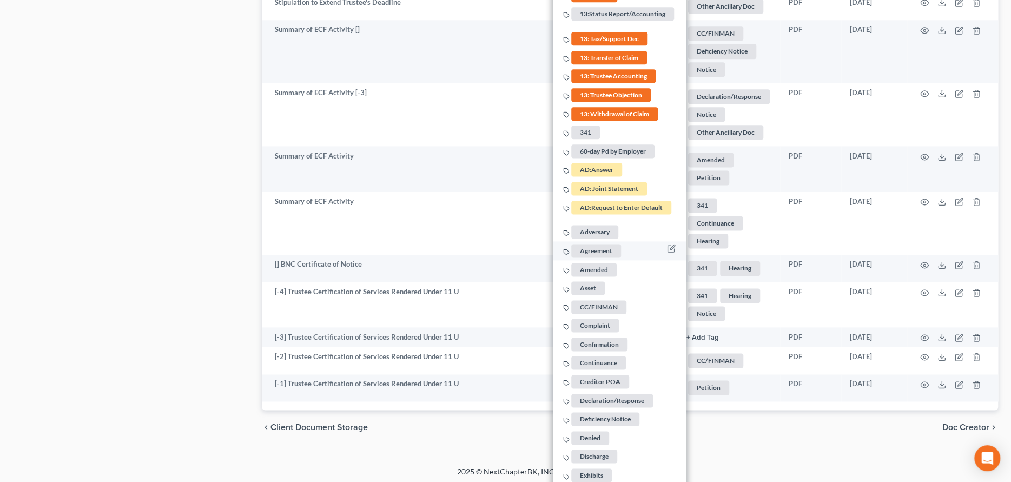
scroll to position [910, 0]
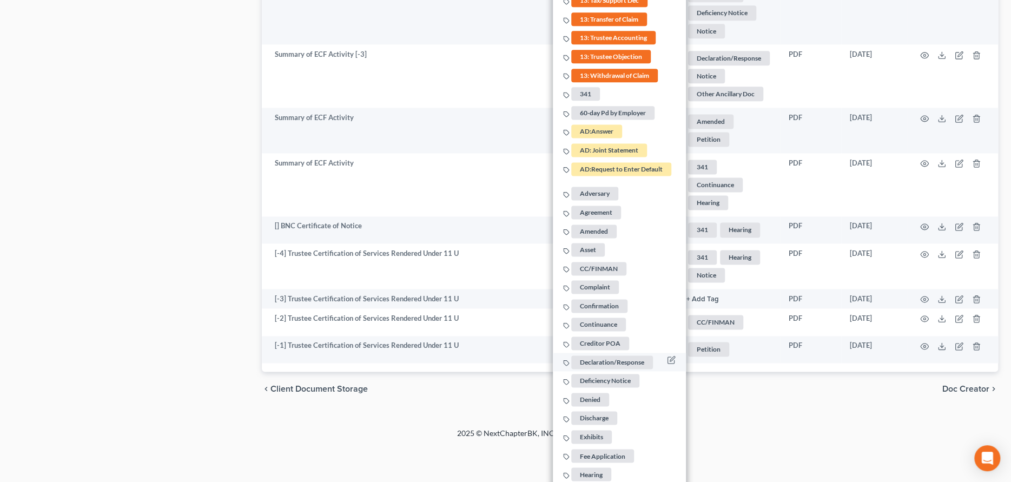
click at [600, 356] on span "Declaration/Response" at bounding box center [612, 363] width 82 height 14
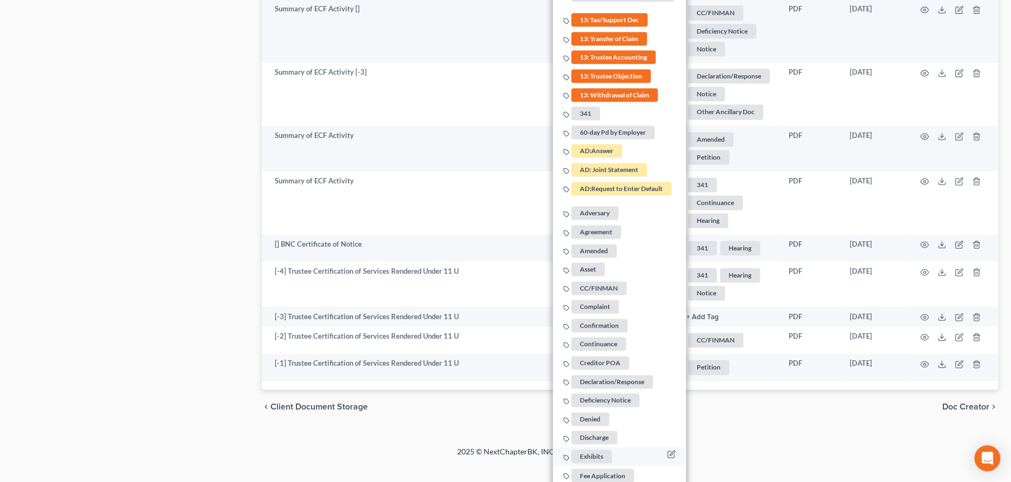
click at [591, 450] on span "Exhibits" at bounding box center [591, 457] width 41 height 14
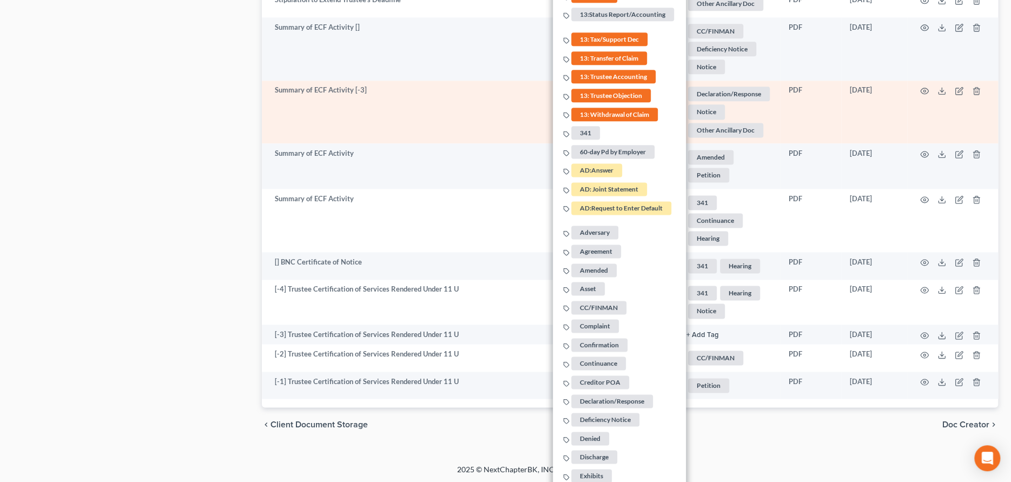
click at [527, 108] on td "Summary of ECF Activity [-3]" at bounding box center [470, 112] width 416 height 63
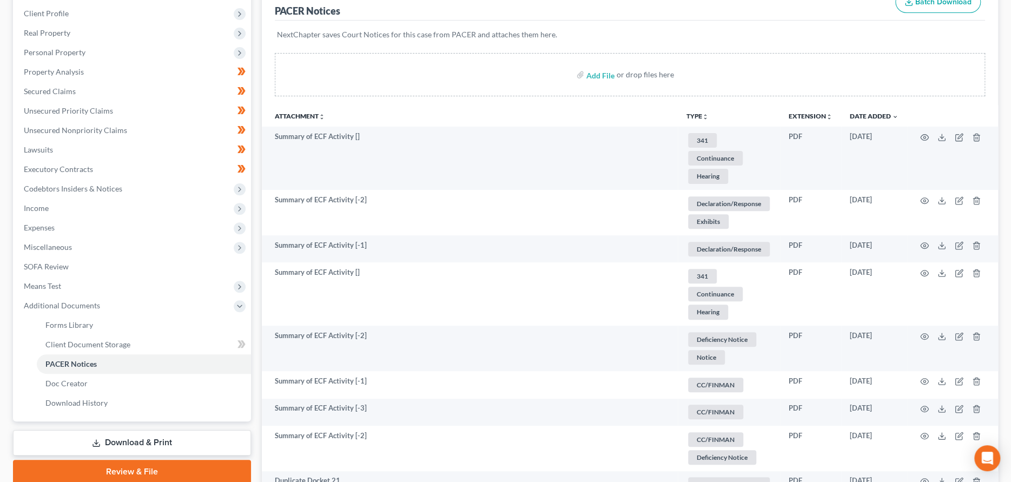
scroll to position [0, 0]
